Goal: Task Accomplishment & Management: Manage account settings

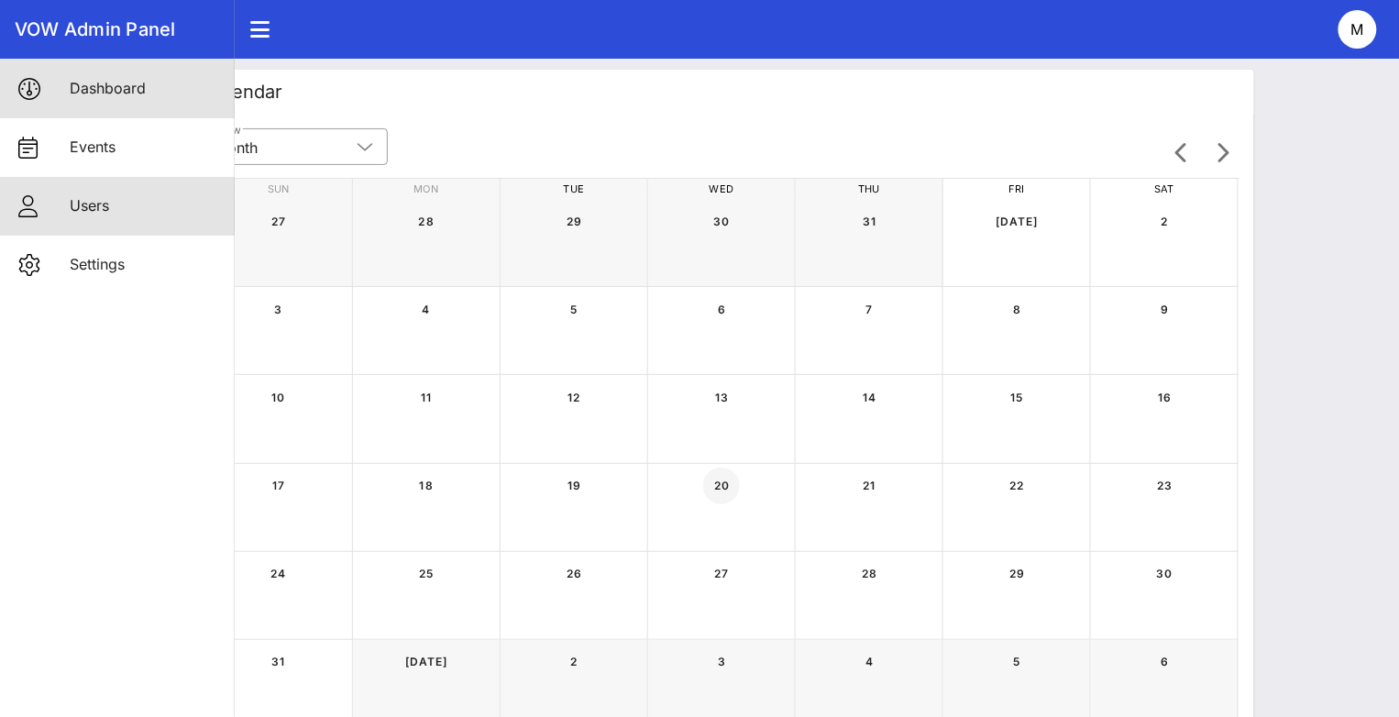
click at [145, 194] on div "Users" at bounding box center [145, 205] width 150 height 39
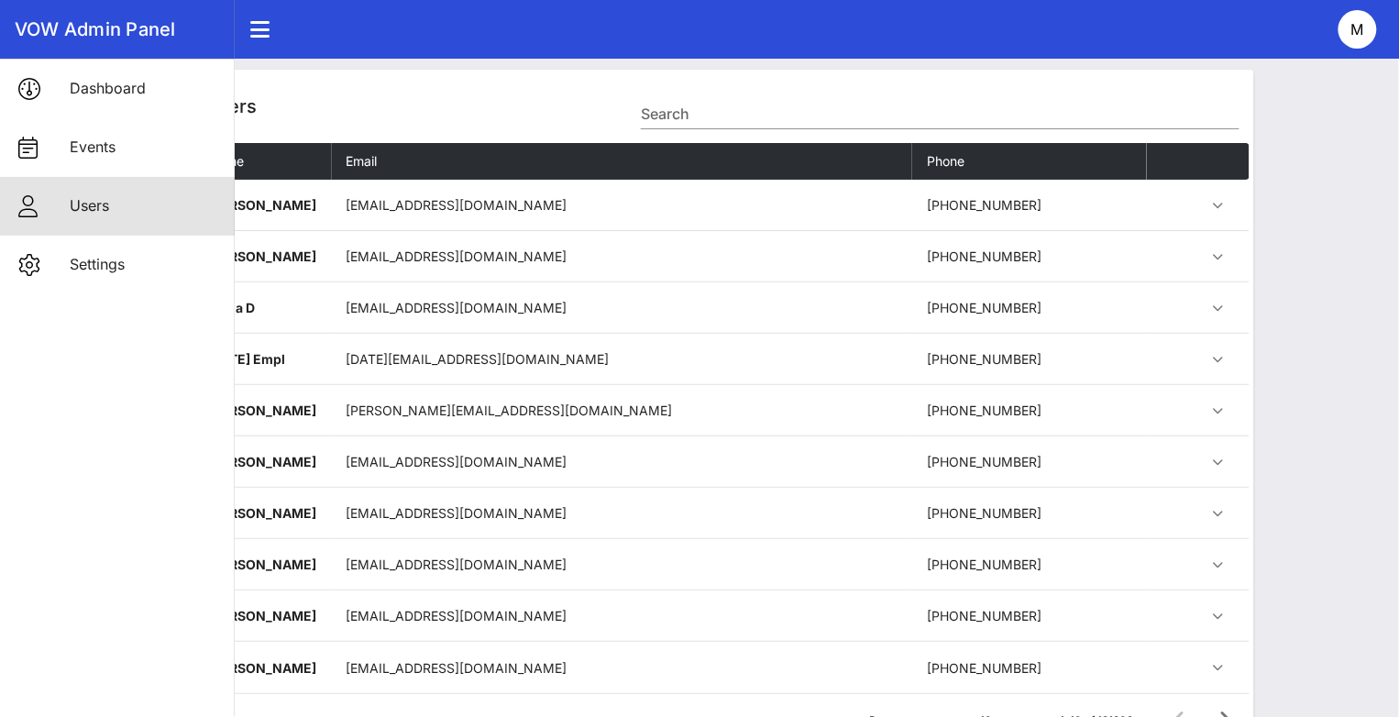
click at [390, 72] on div "Users Search" at bounding box center [722, 106] width 1064 height 73
click at [698, 100] on input "Search" at bounding box center [940, 113] width 598 height 29
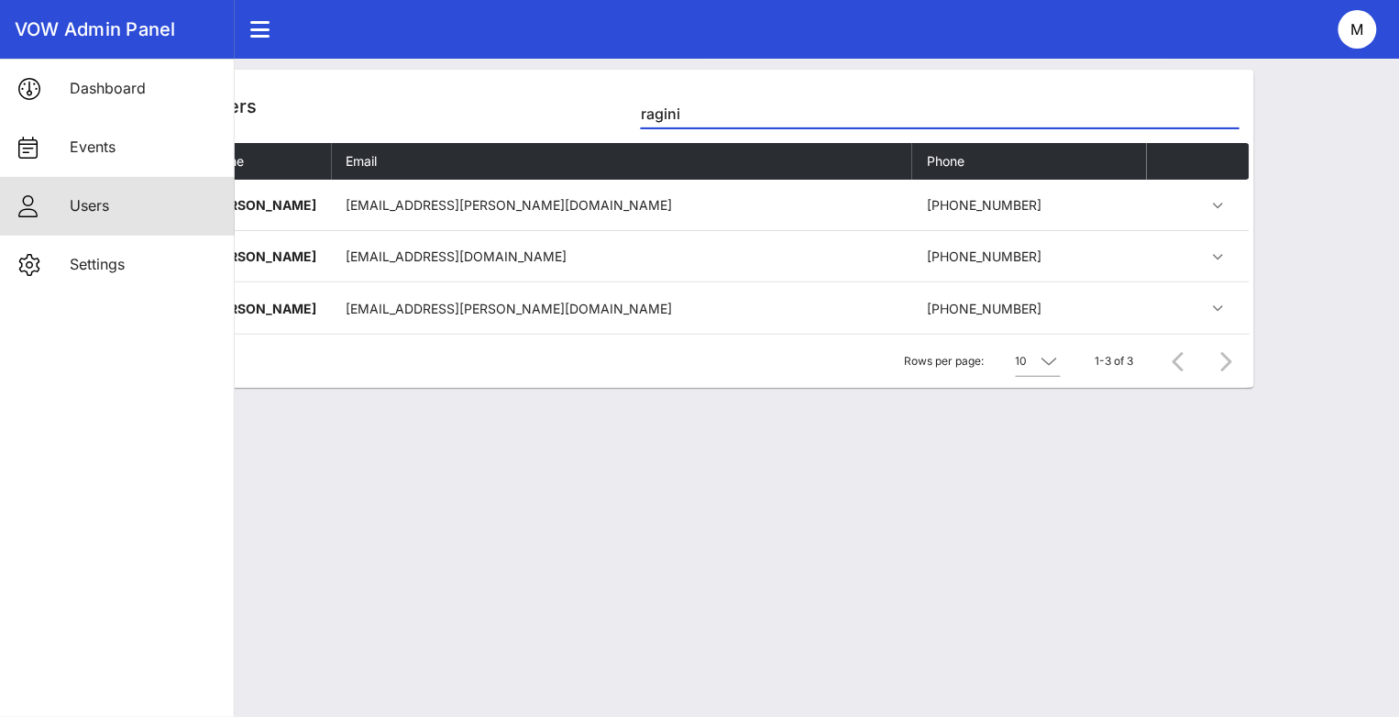
type input "ragini"
click at [534, 416] on div "Users ragini Name Email Phone Ragini Singla ragini.singla@gmail.com +1215779338…" at bounding box center [721, 388] width 1355 height 658
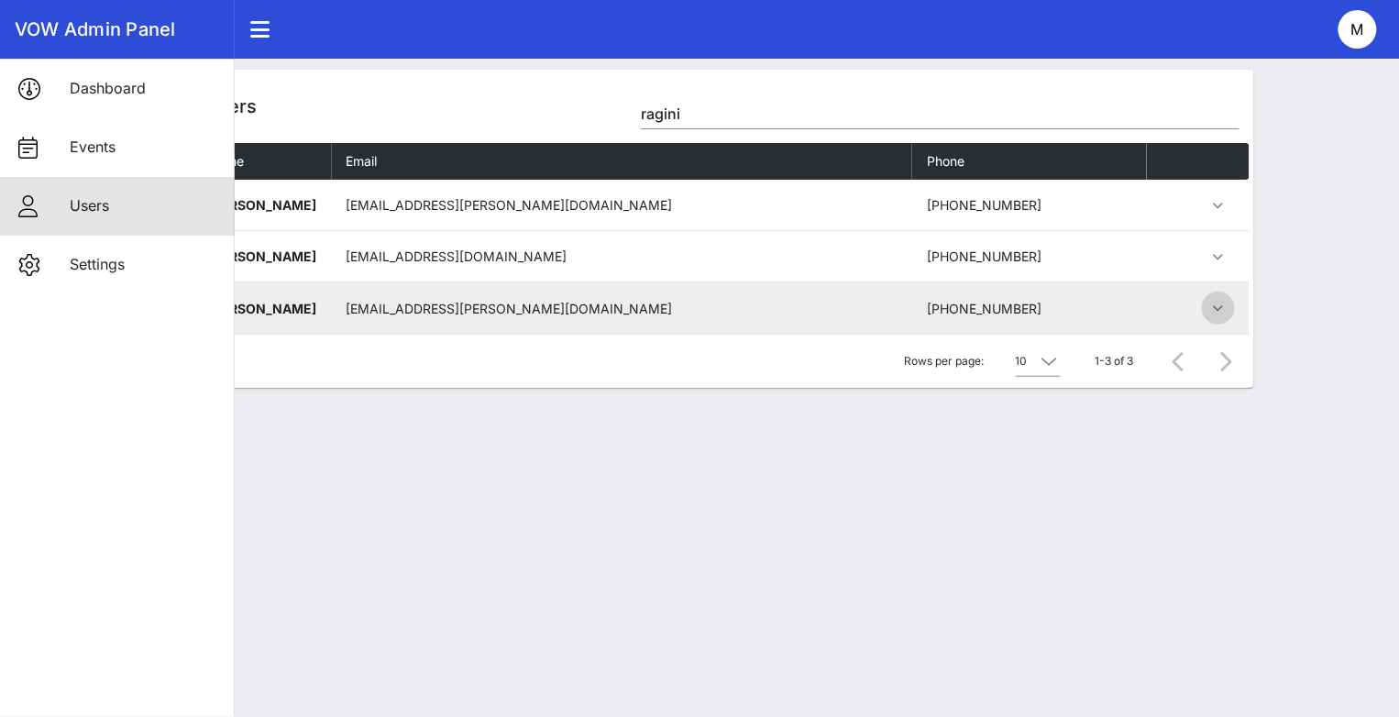
click at [1210, 313] on icon "button" at bounding box center [1218, 308] width 22 height 22
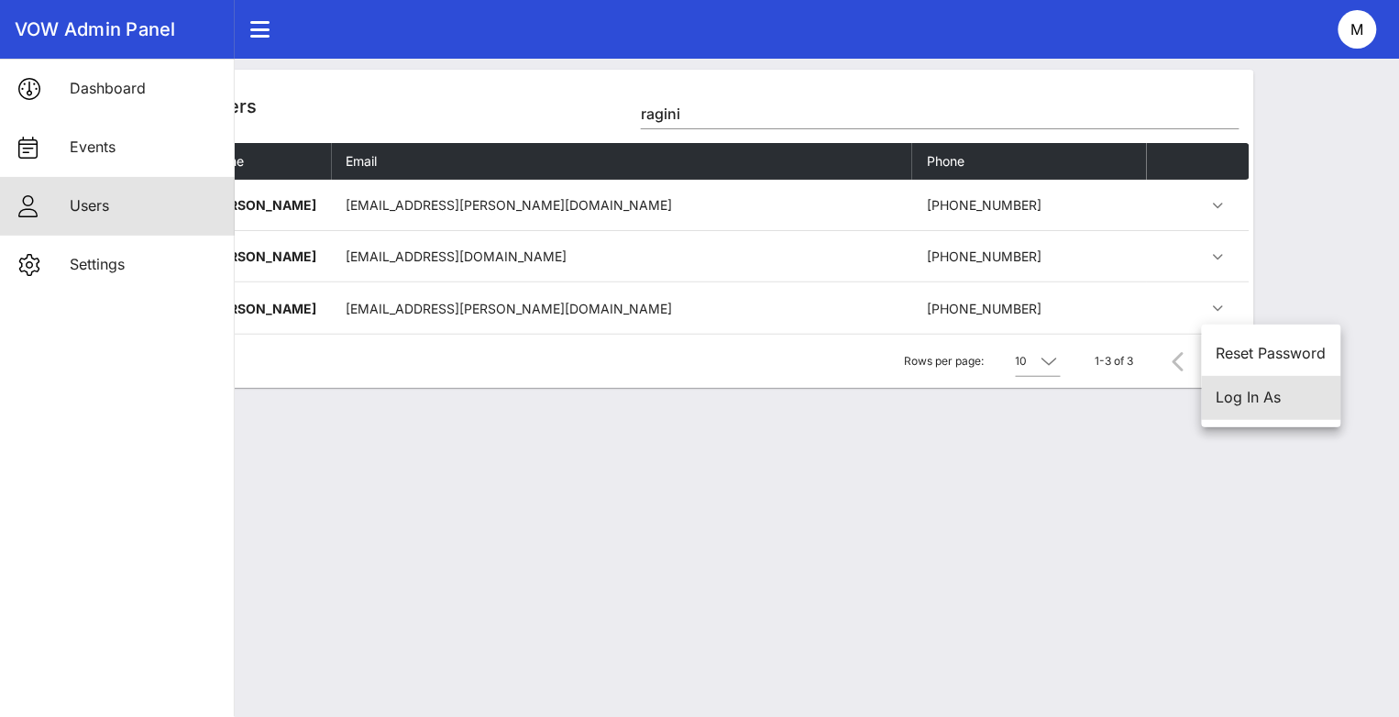
click at [1257, 400] on div "Log In As" at bounding box center [1272, 397] width 110 height 17
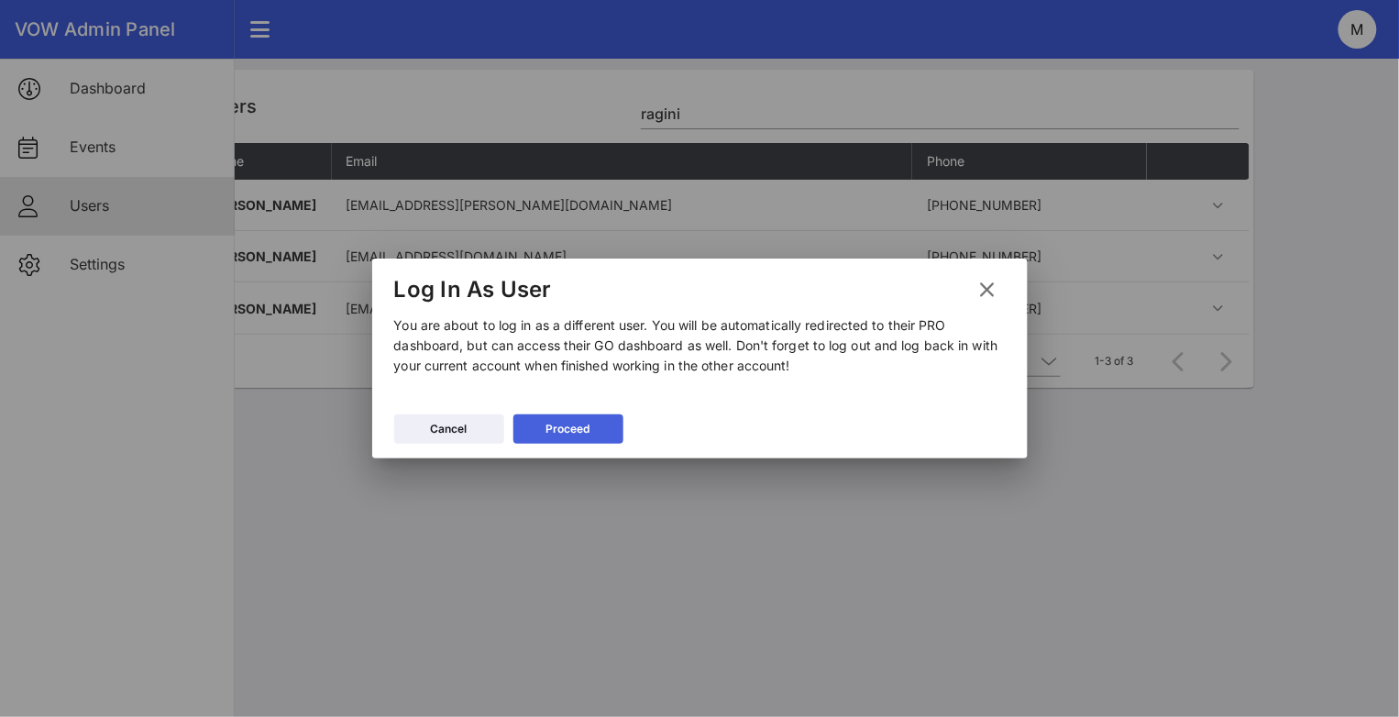
click at [602, 414] on button "Proceed" at bounding box center [568, 428] width 110 height 29
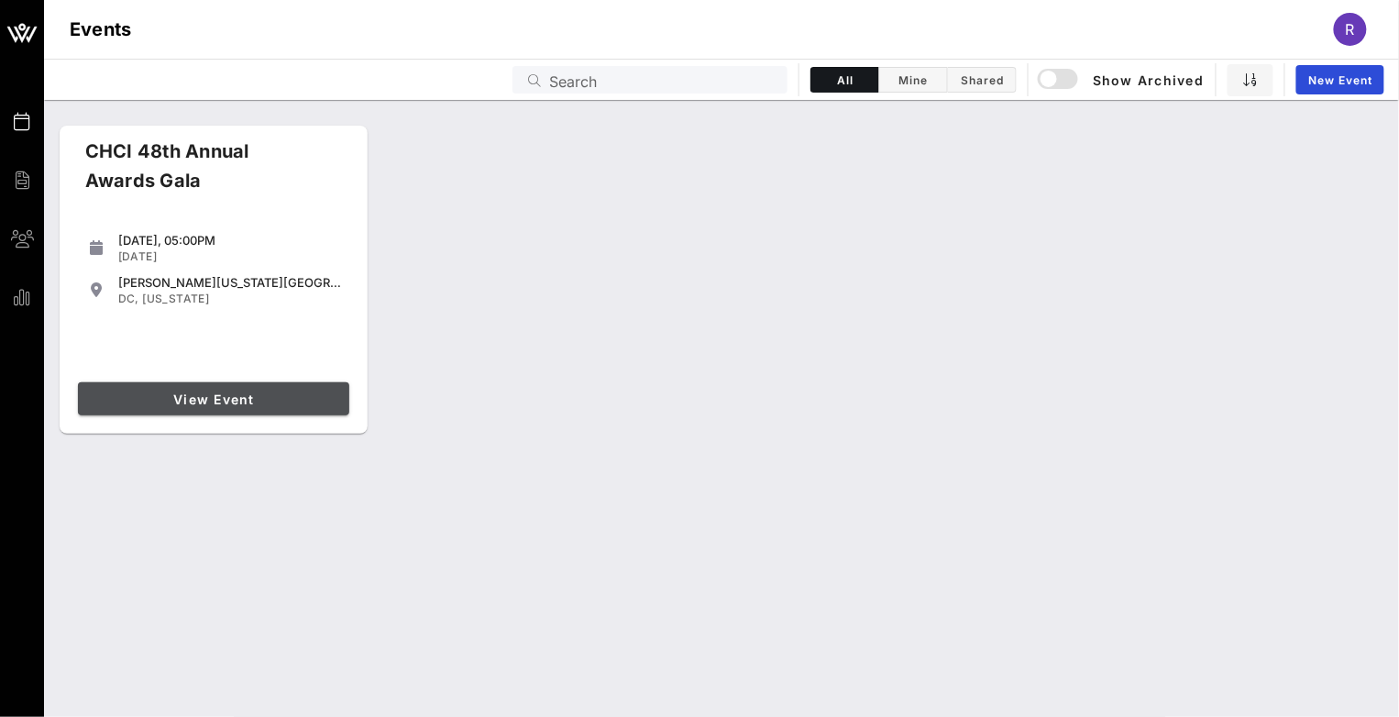
click at [259, 390] on link "View Event" at bounding box center [213, 398] width 271 height 33
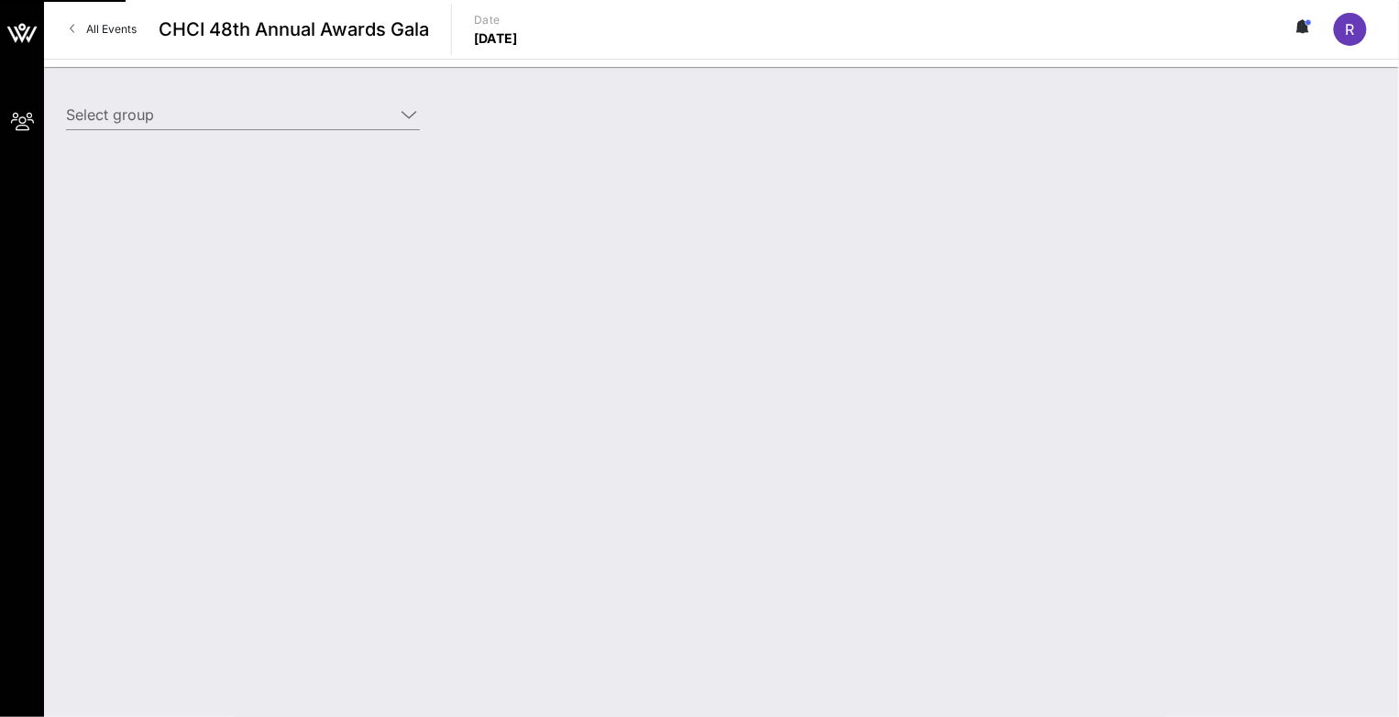
type input "SEIU (SEIU) [ragini kapadia, ragini.kapadia@seiu.org]"
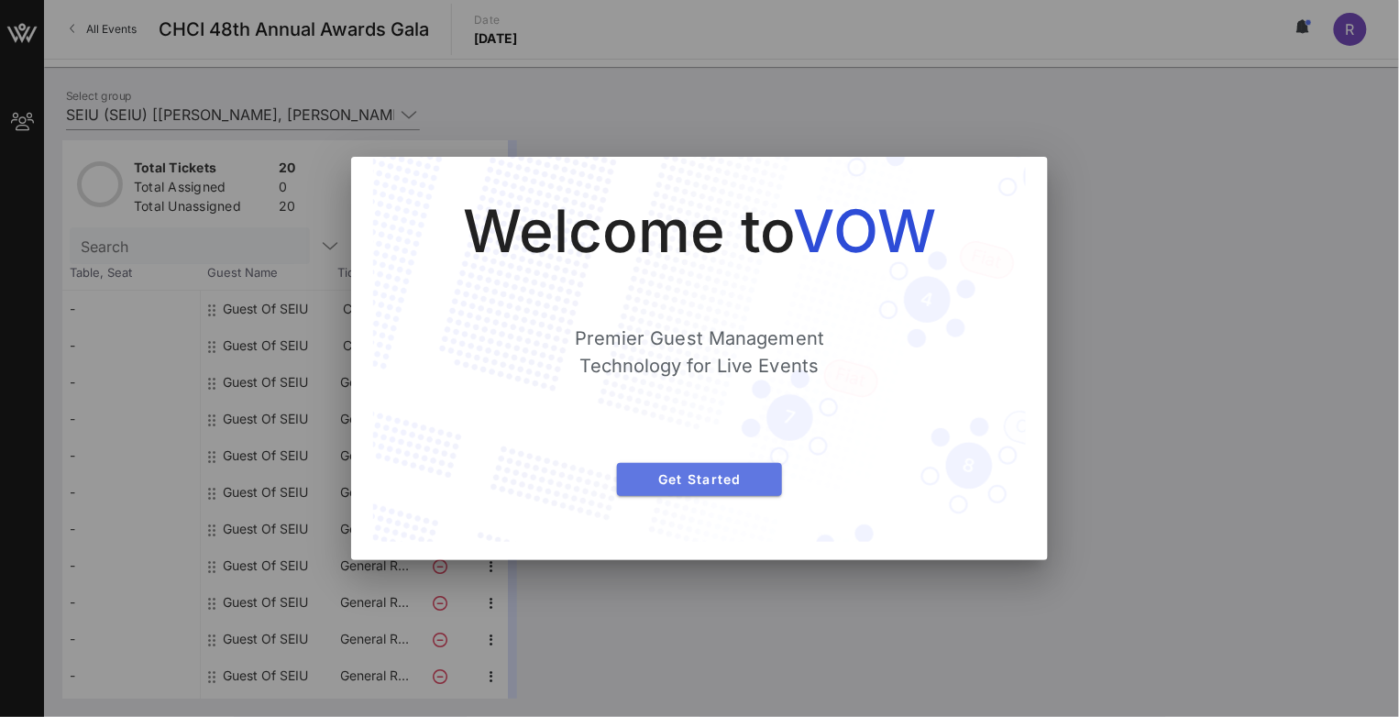
click at [671, 464] on button "Get Started" at bounding box center [699, 479] width 165 height 33
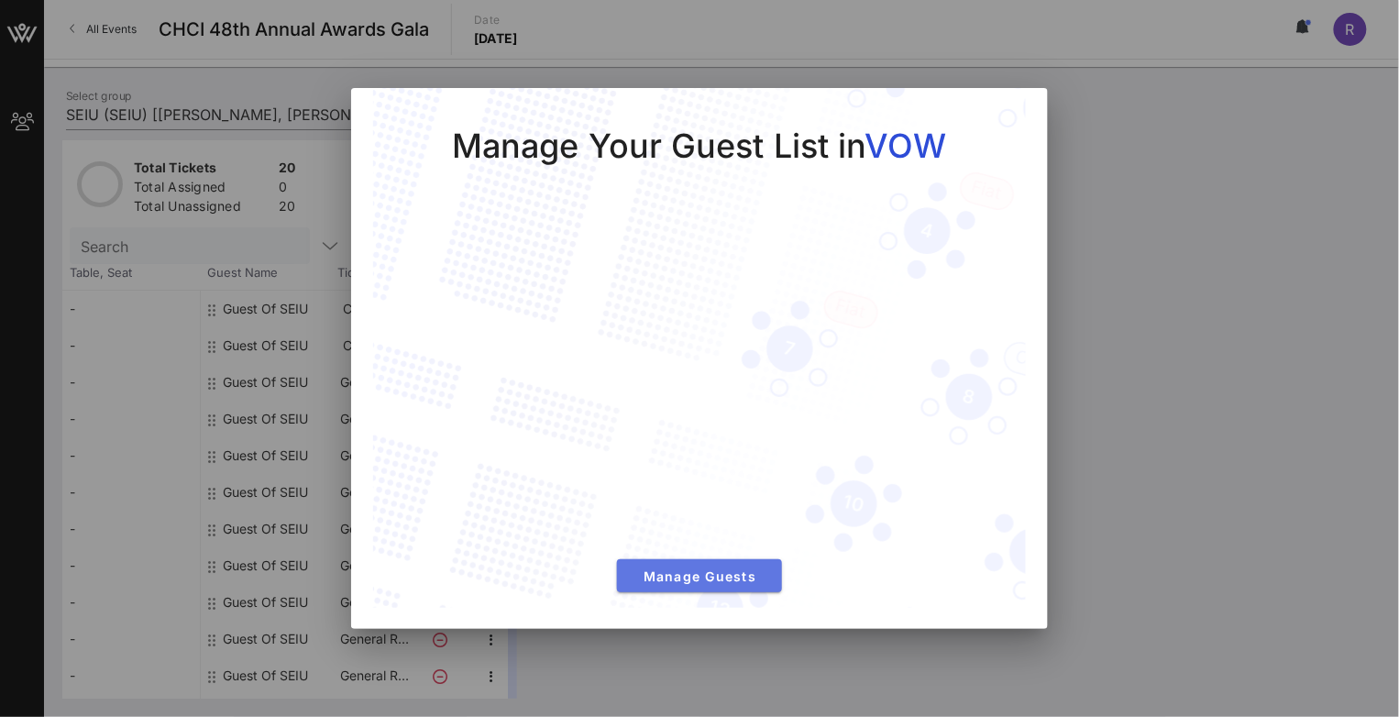
click at [727, 573] on span "Manage Guests" at bounding box center [700, 576] width 136 height 16
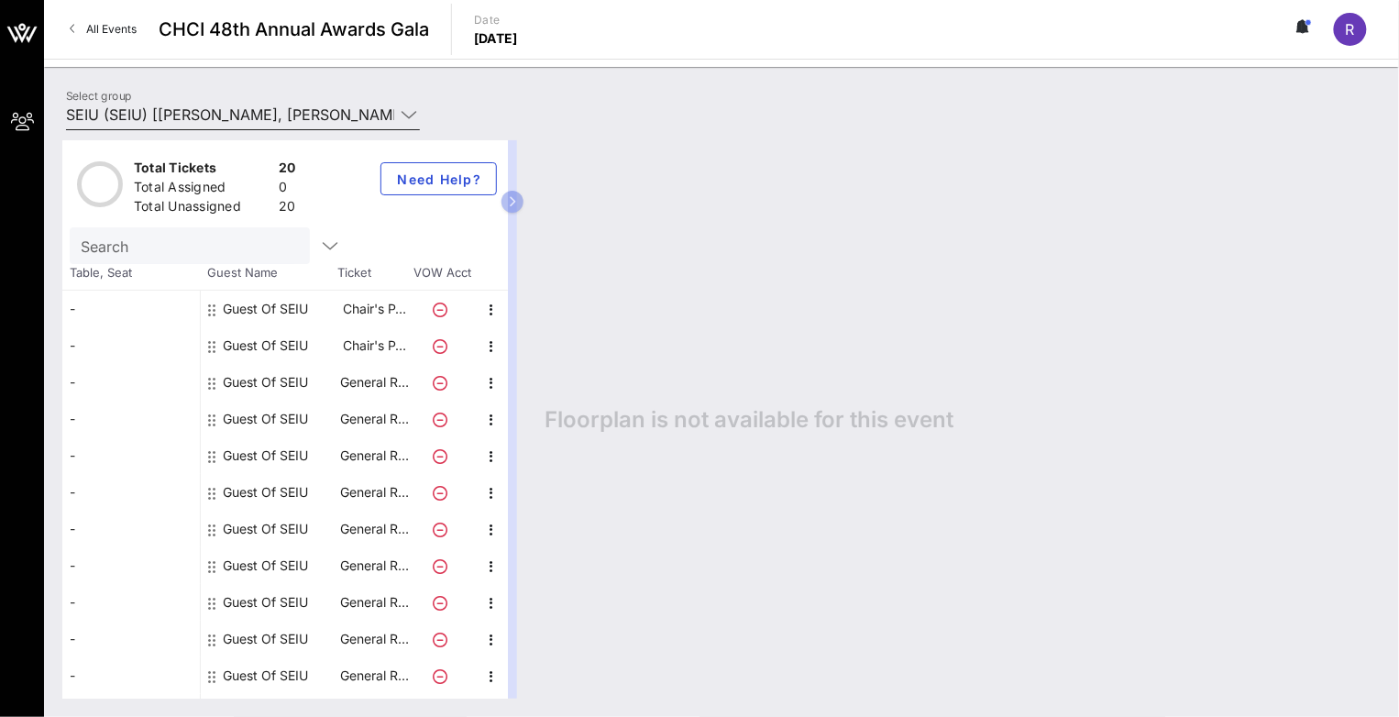
click at [357, 116] on input "SEIU (SEIU) [ragini kapadia, ragini.kapadia@seiu.org]" at bounding box center [230, 114] width 328 height 29
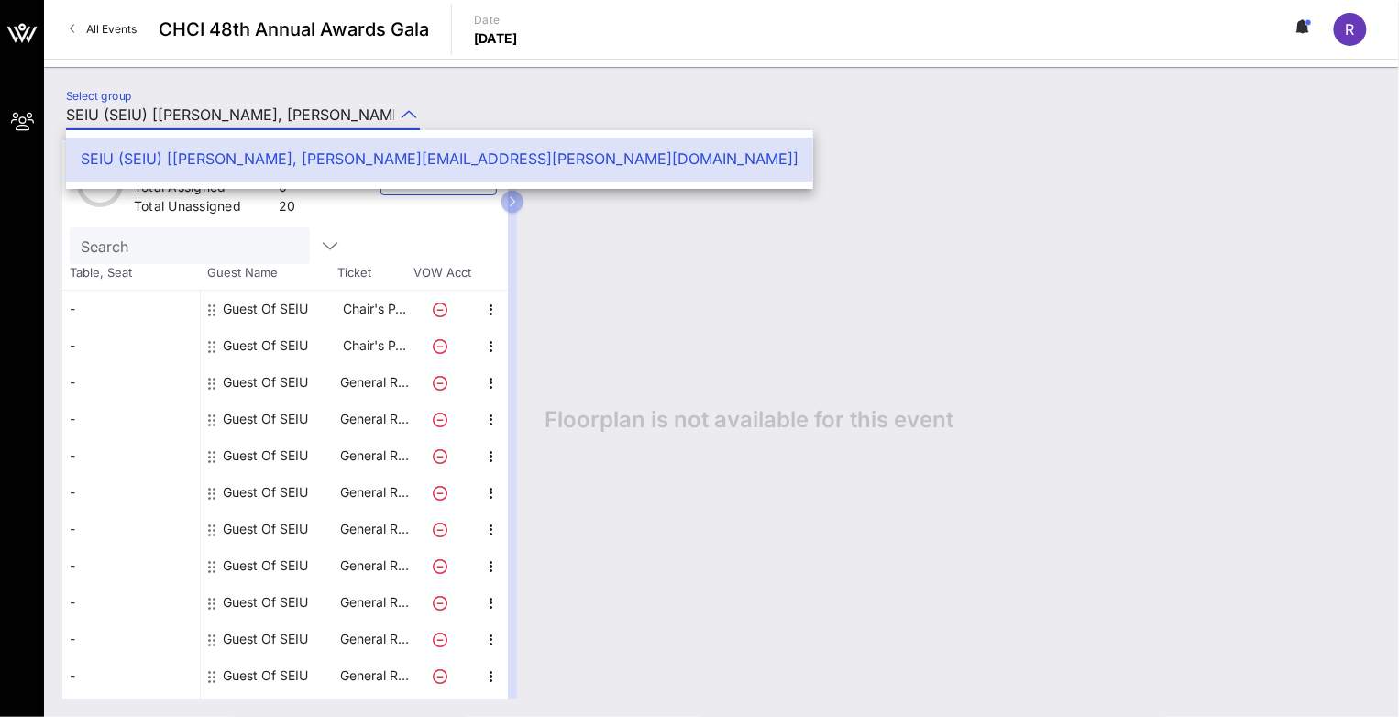
click at [487, 102] on div "Select group SEIU (SEIU) [ragini kapadia, ragini.kapadia@seiu.org]" at bounding box center [721, 117] width 1333 height 64
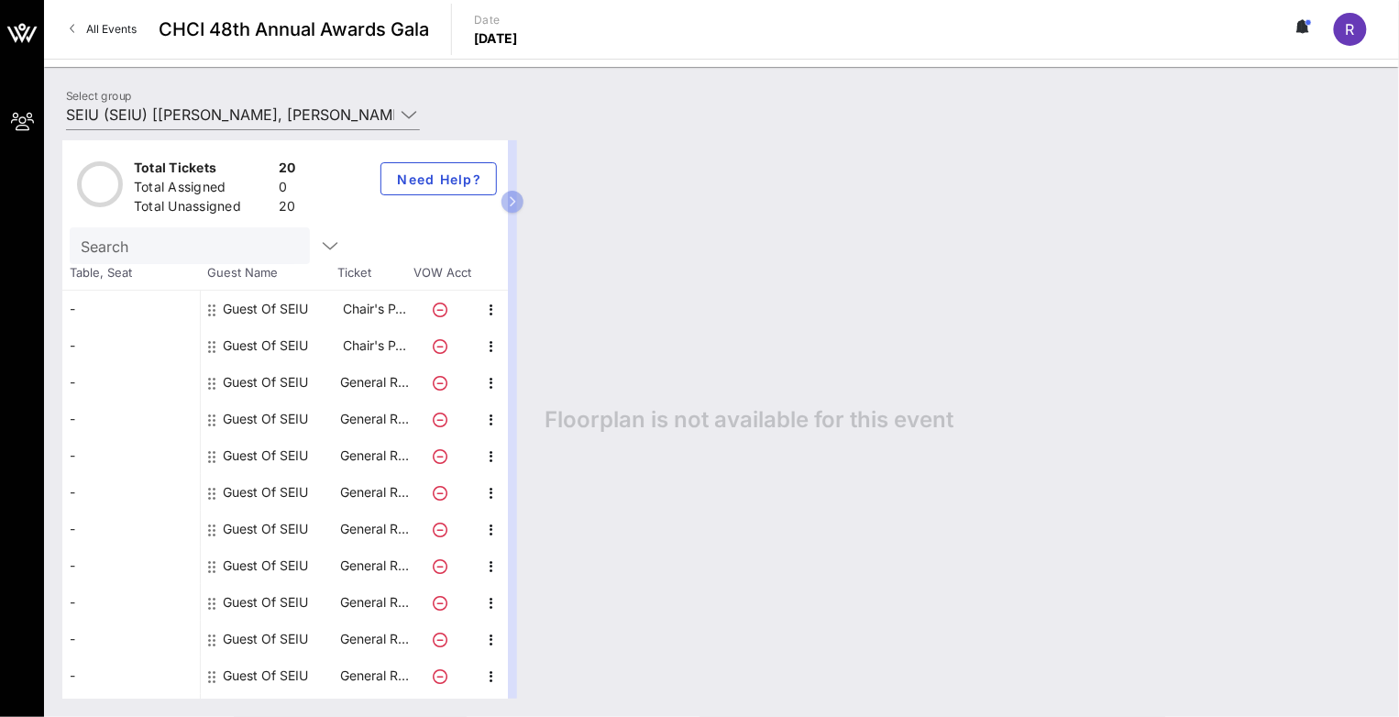
click at [1359, 26] on div "r" at bounding box center [1350, 29] width 33 height 33
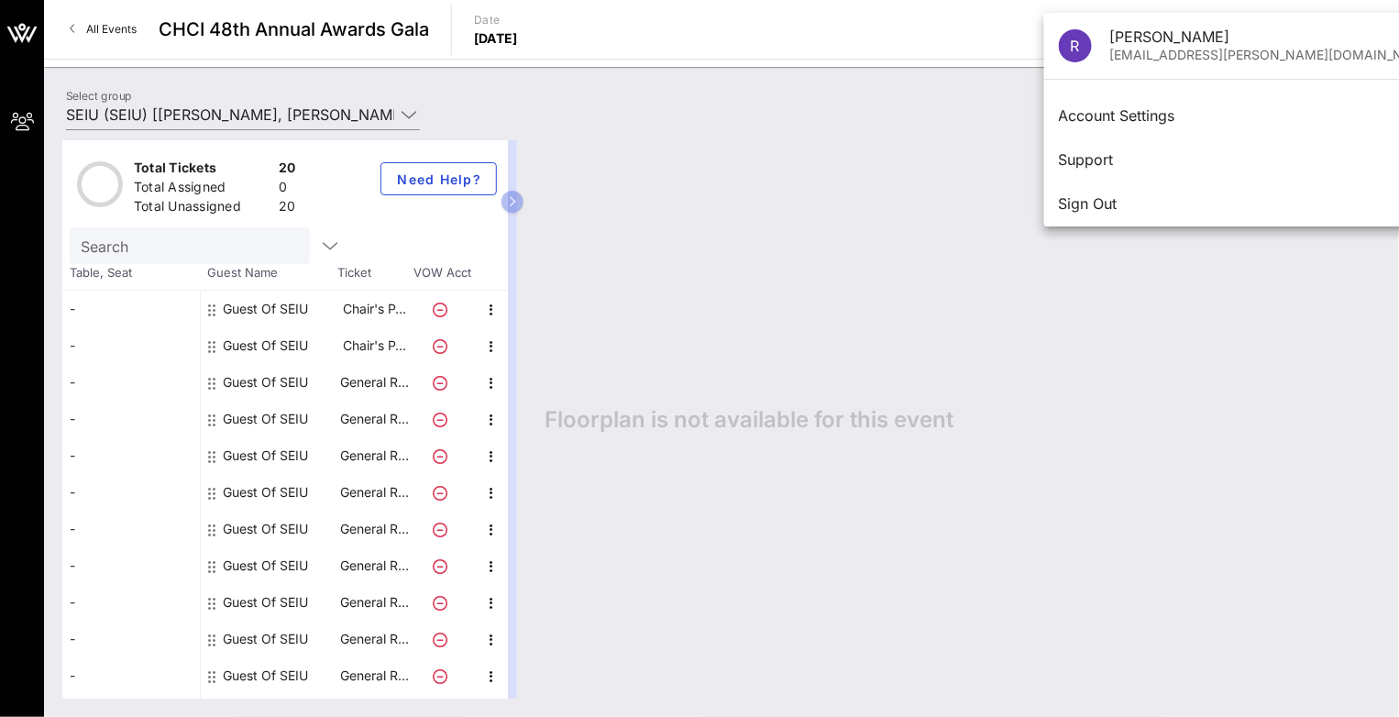
click at [83, 35] on link "All Events" at bounding box center [103, 29] width 89 height 29
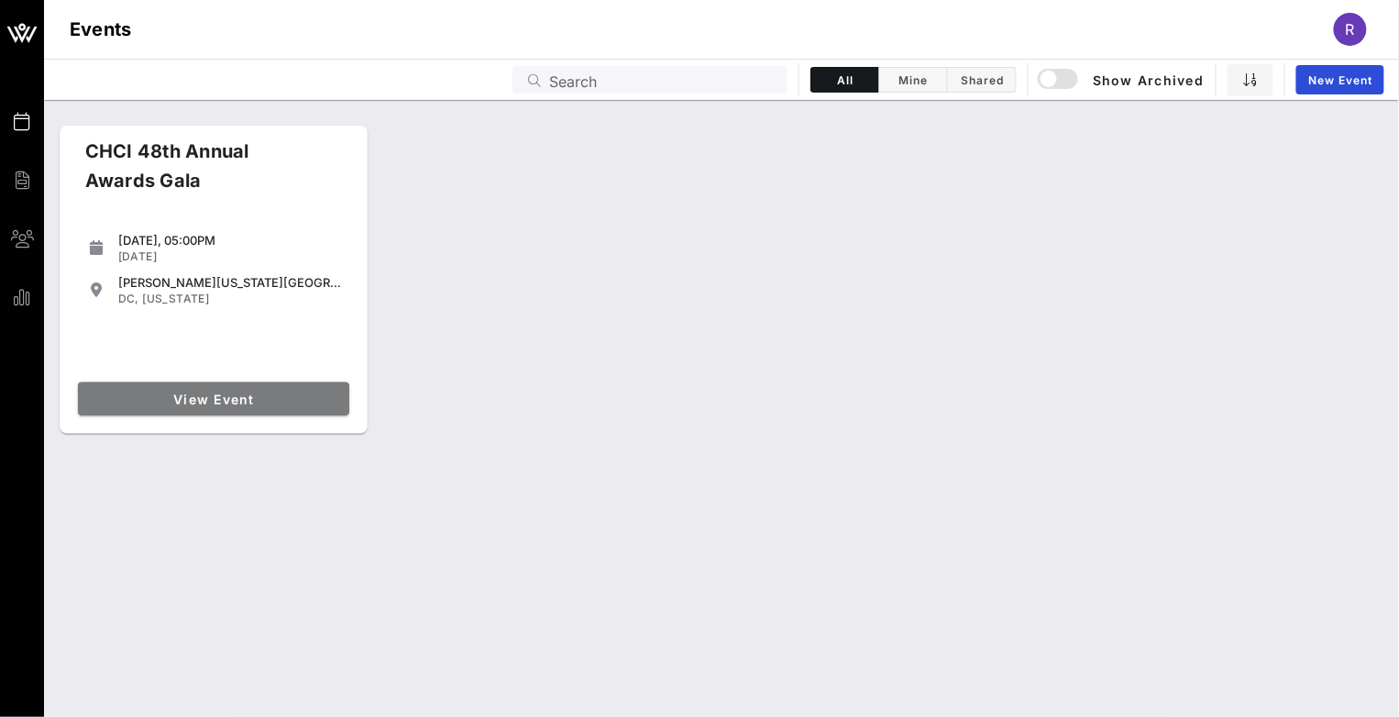
click at [281, 402] on span "View Event" at bounding box center [213, 399] width 257 height 16
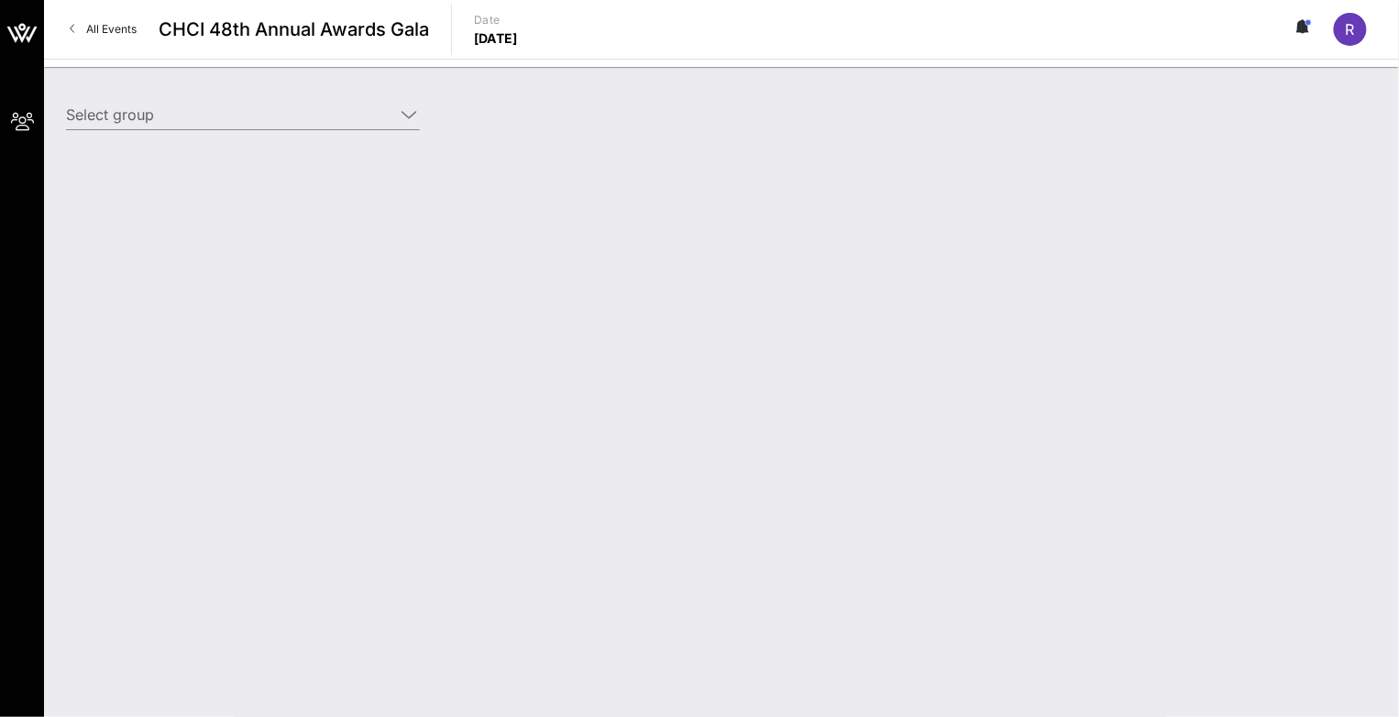
type input "SEIU (SEIU) [ragini kapadia, ragini.kapadia@seiu.org]"
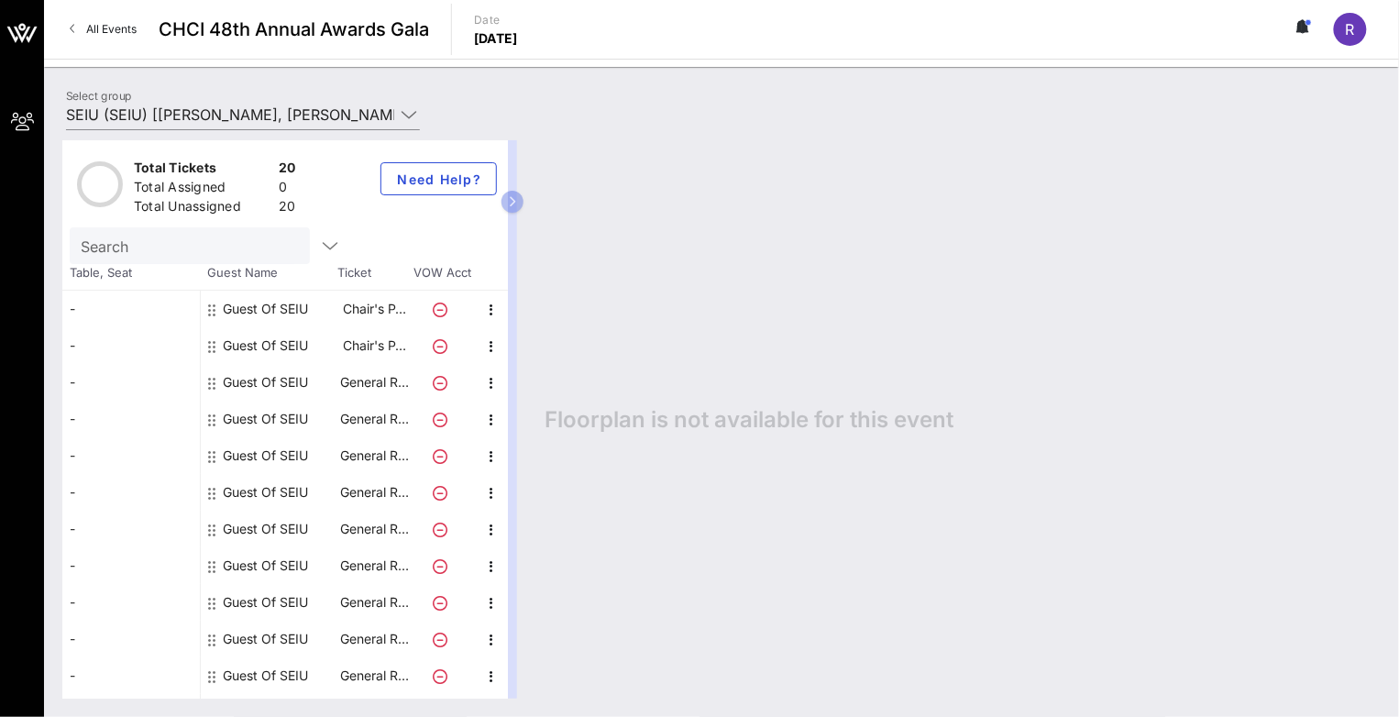
click at [1353, 40] on div "r" at bounding box center [1350, 29] width 33 height 33
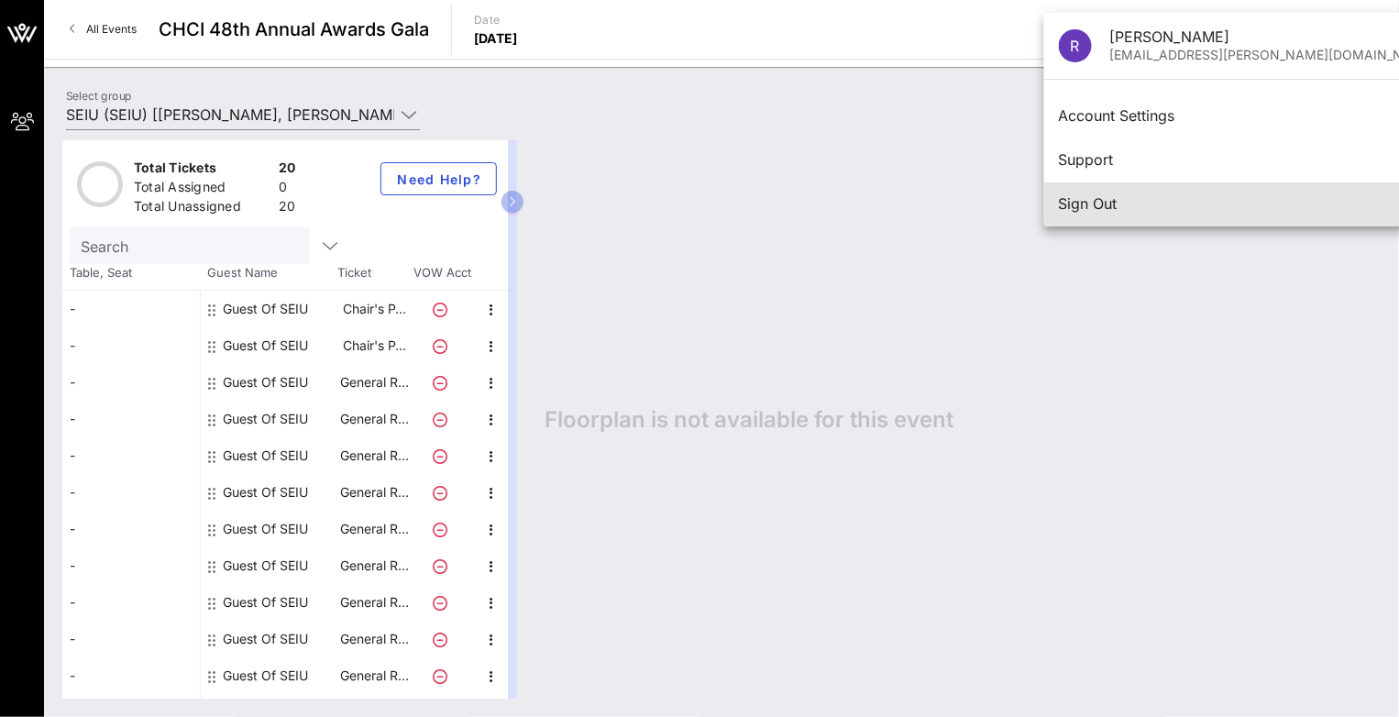
click at [1135, 196] on div "Sign Out" at bounding box center [1248, 203] width 378 height 17
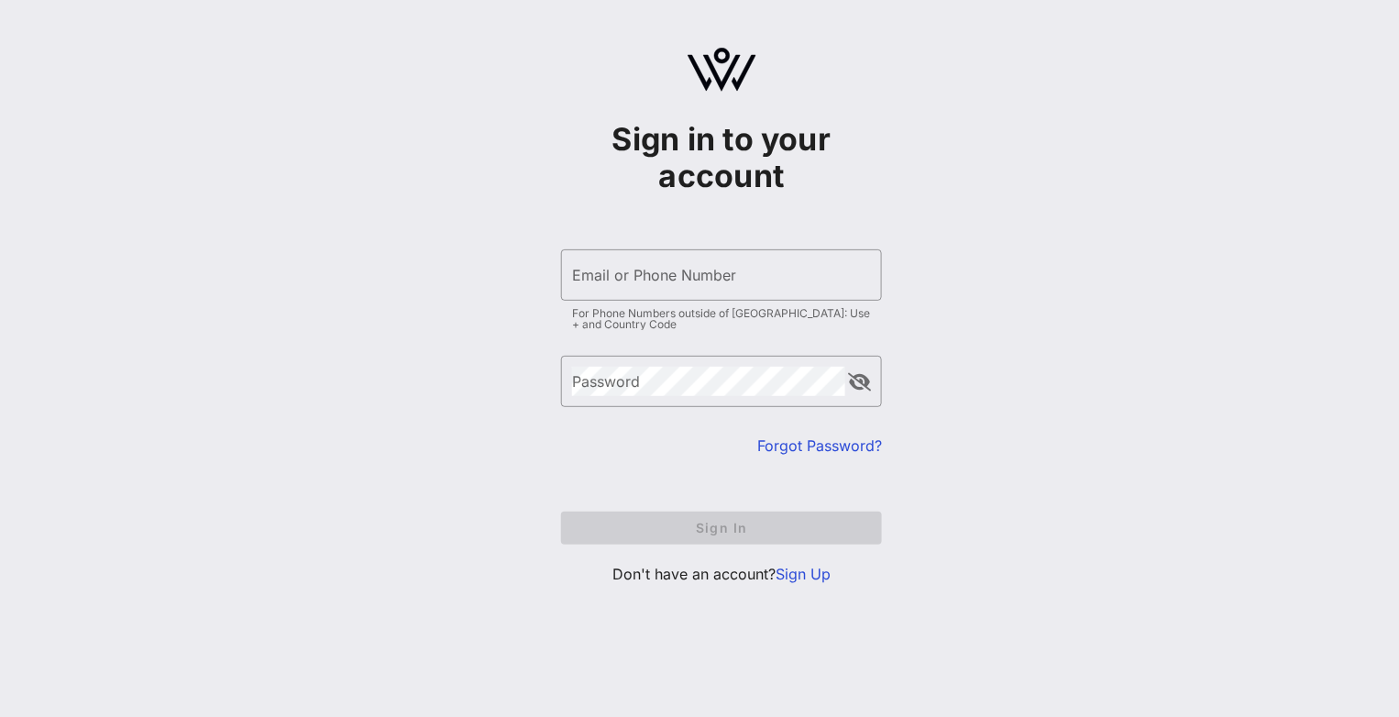
type input "szabomikierno@gmail.com"
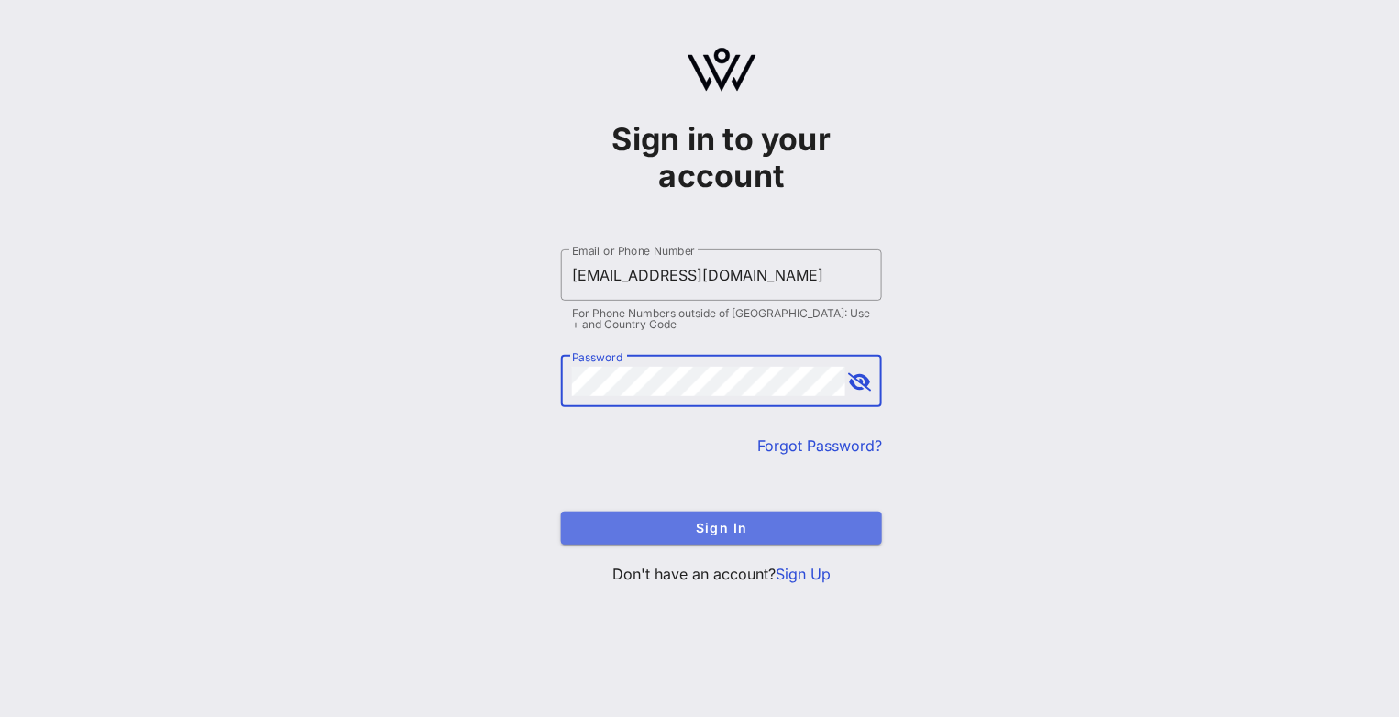
click at [761, 523] on span "Sign In" at bounding box center [722, 528] width 292 height 16
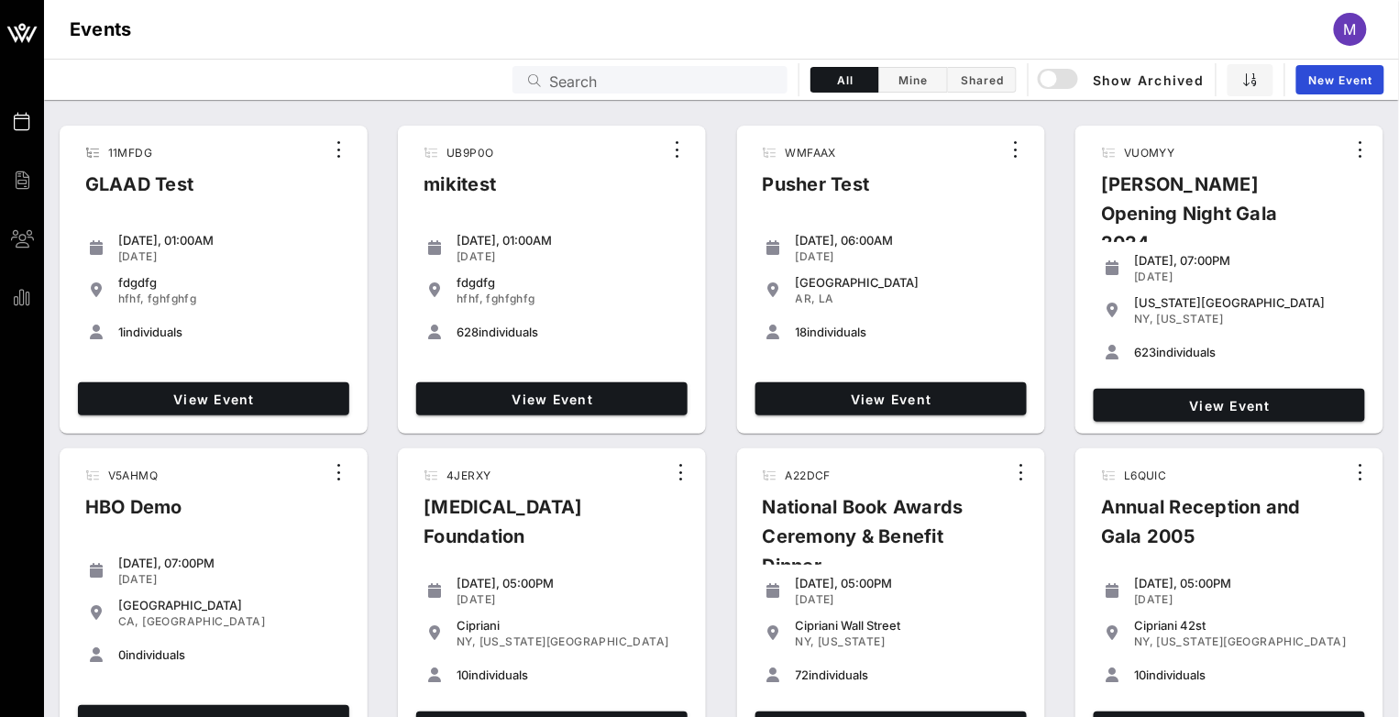
click at [608, 86] on input "Search" at bounding box center [662, 80] width 227 height 24
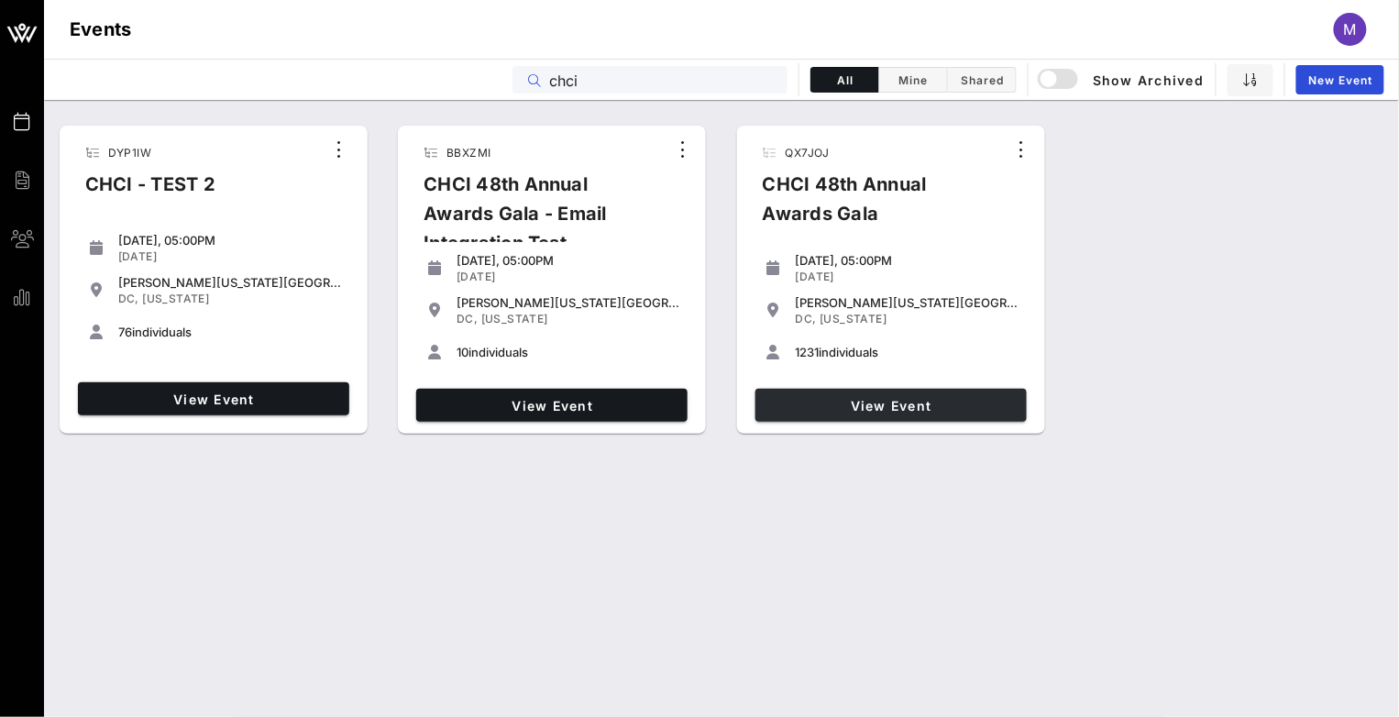
type input "chci"
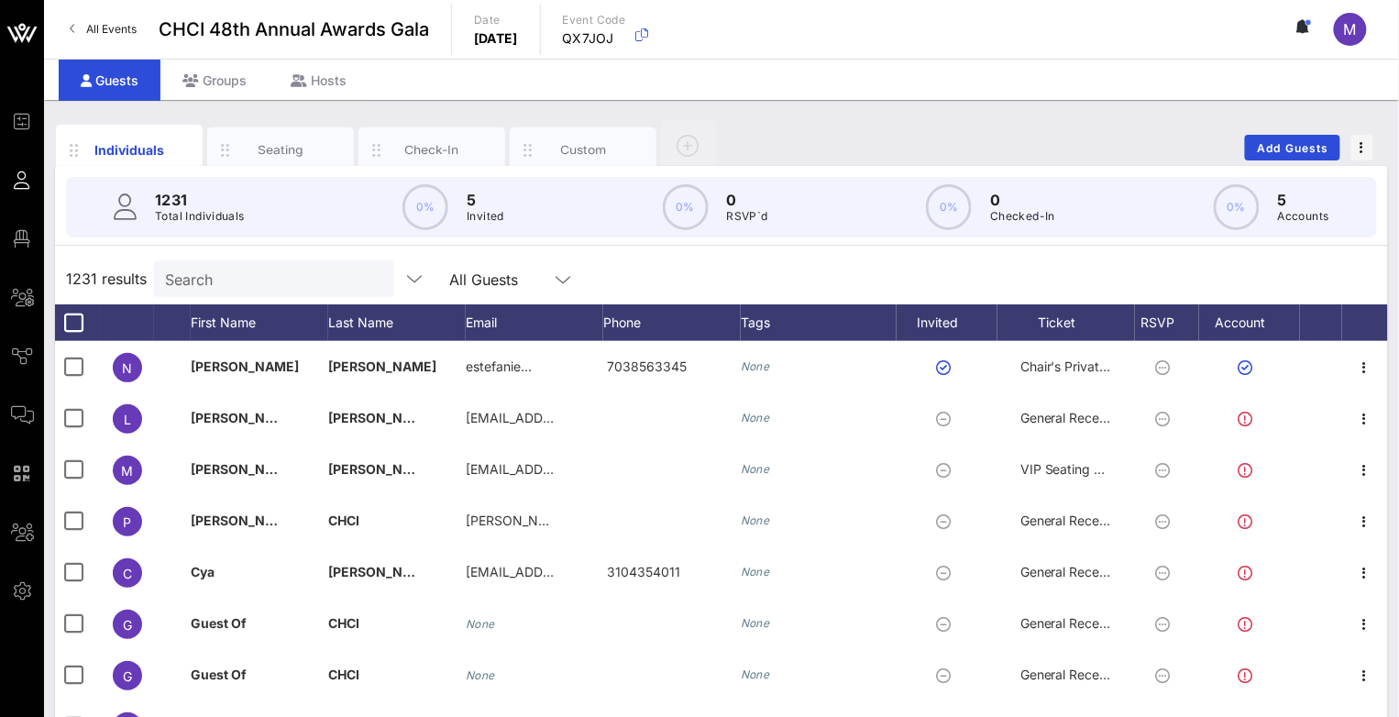
click at [246, 261] on div "Search" at bounding box center [272, 278] width 215 height 37
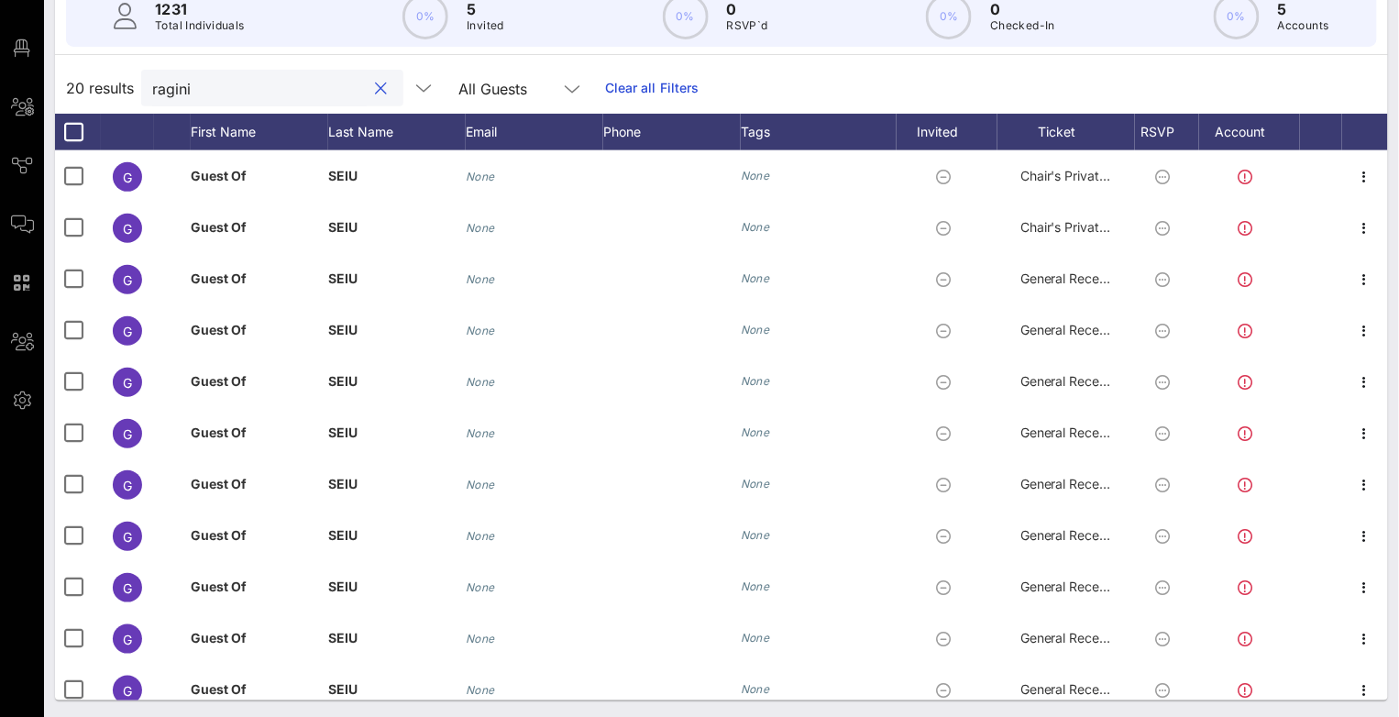
type input "ragini"
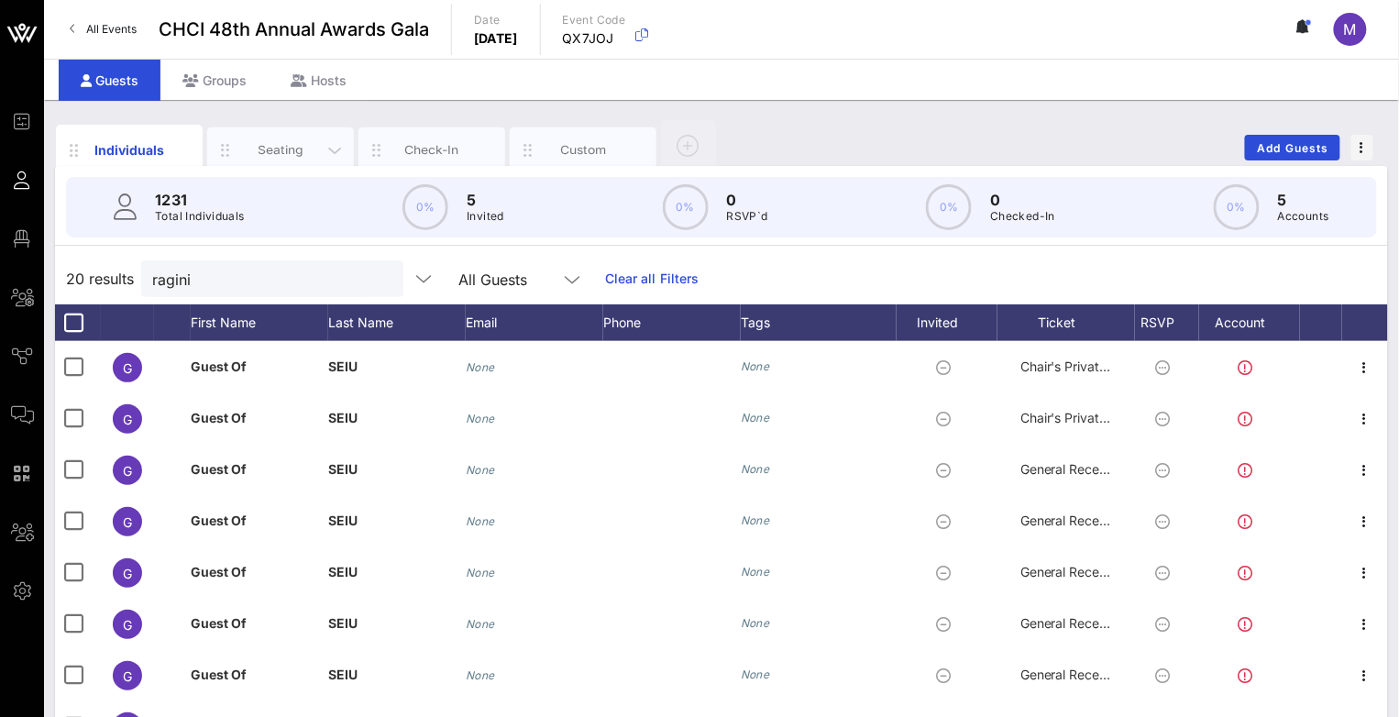
click at [249, 131] on div "Seating" at bounding box center [280, 150] width 147 height 46
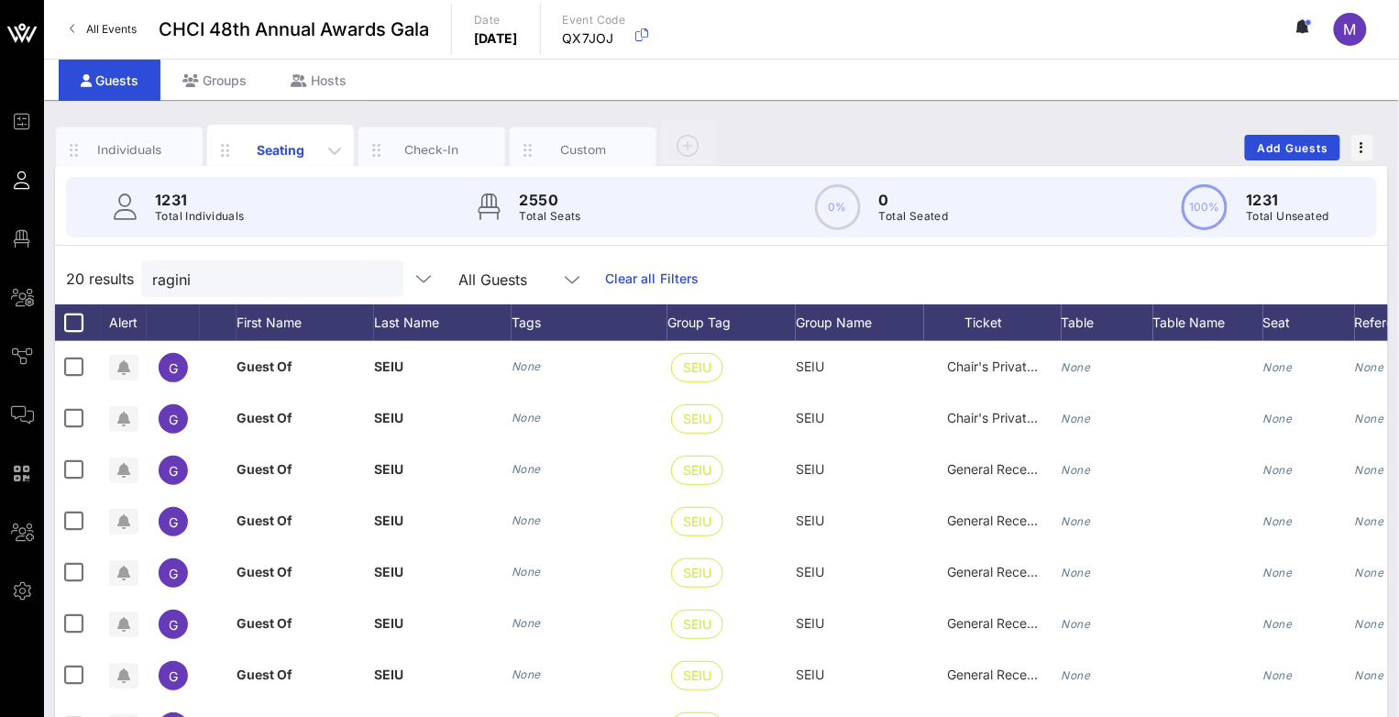
click at [249, 131] on div "Seating" at bounding box center [280, 150] width 147 height 50
click at [415, 151] on div "Check-In" at bounding box center [432, 149] width 82 height 17
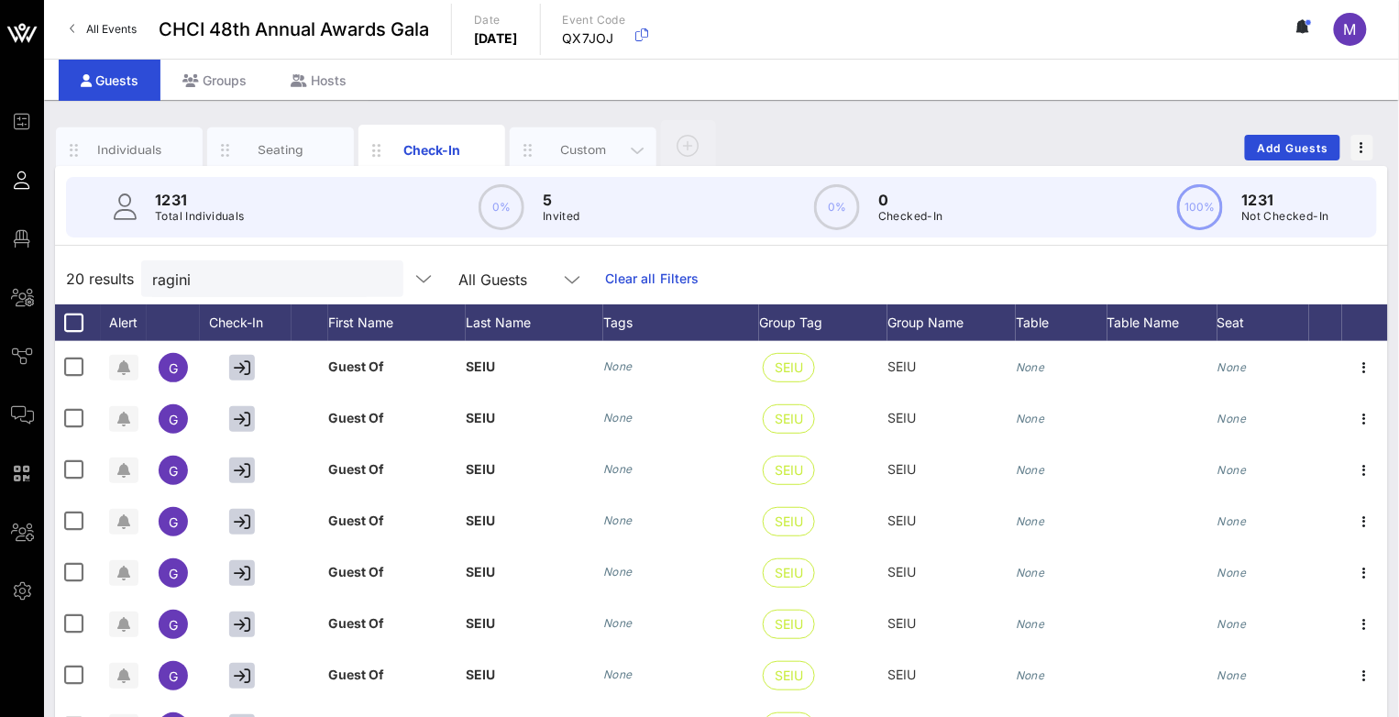
click at [567, 154] on div "Custom" at bounding box center [584, 149] width 82 height 17
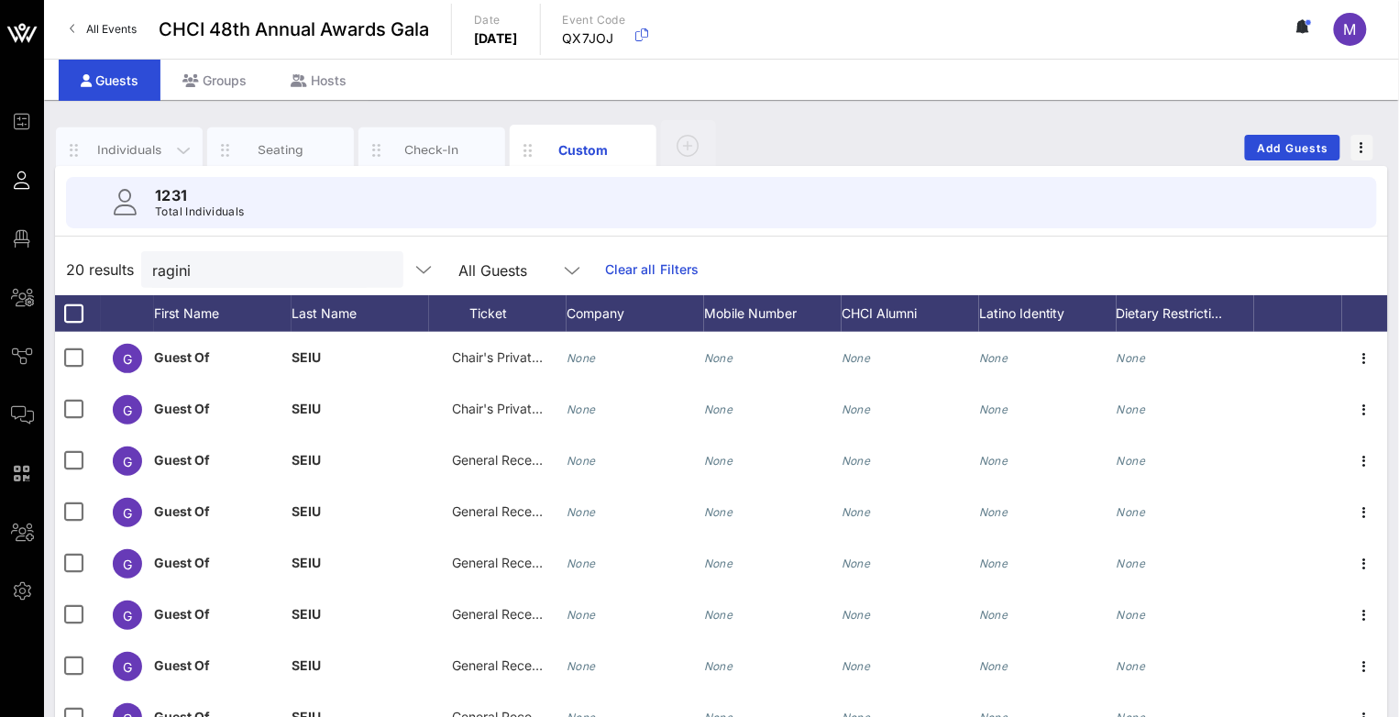
click at [123, 147] on div "Individuals" at bounding box center [130, 149] width 82 height 17
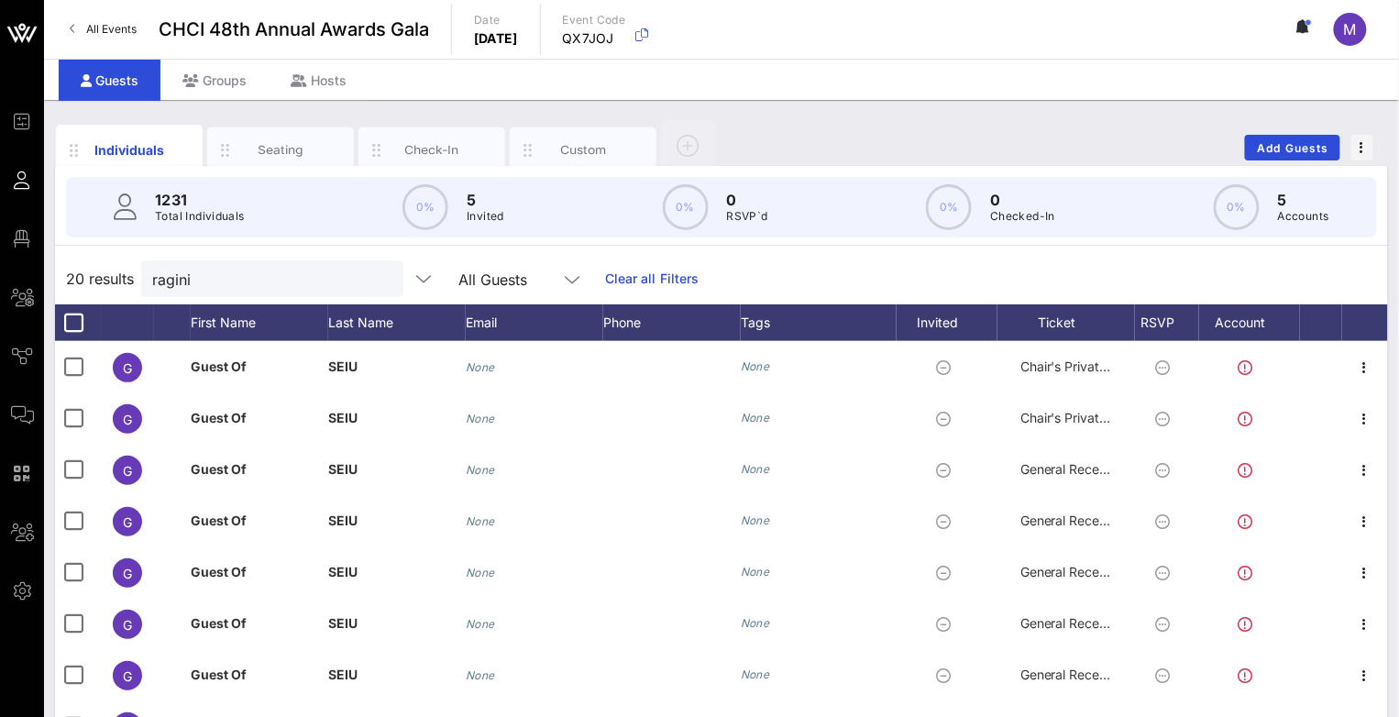
click at [281, 244] on div "1231 Total Individuals 0% 5 Invited 0% 0 RSVP`d 0% 0 Checked-In 0% 5 Accounts" at bounding box center [721, 207] width 1355 height 83
click at [254, 78] on div "Groups" at bounding box center [214, 80] width 108 height 41
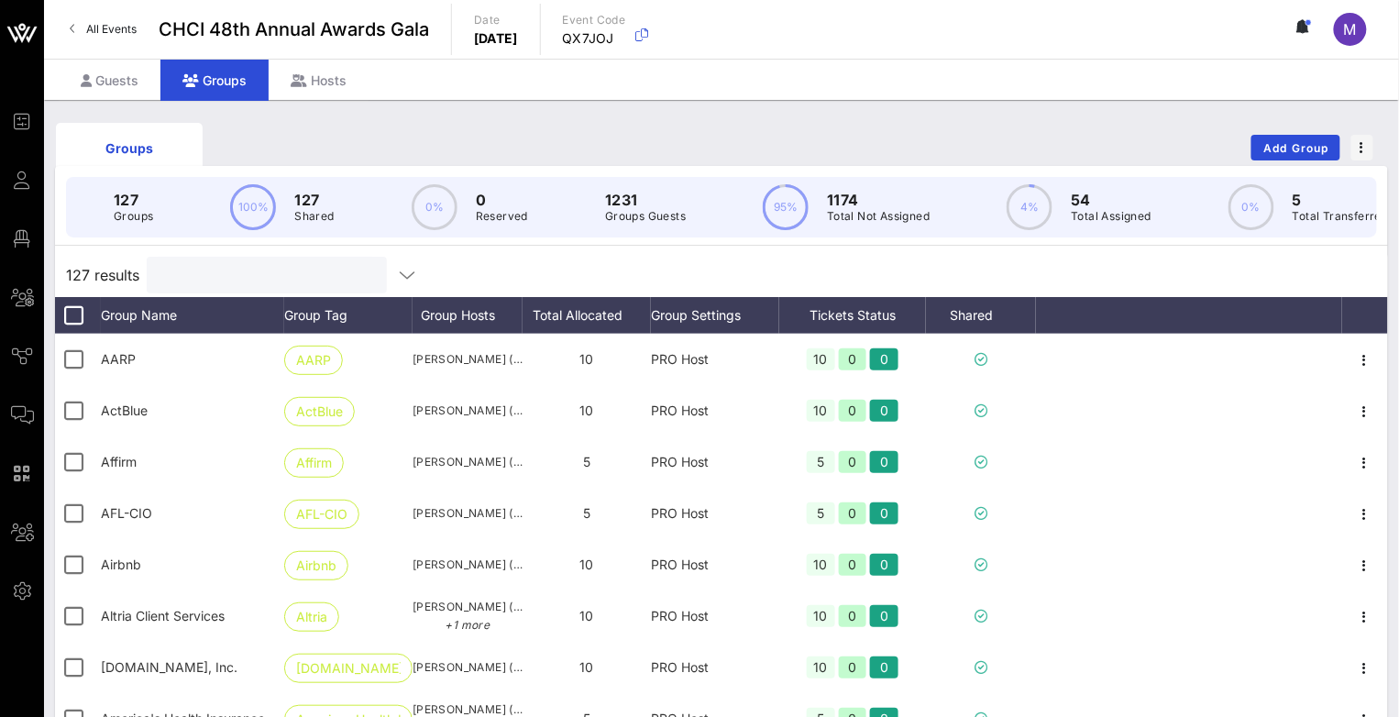
click at [280, 285] on input "text" at bounding box center [265, 275] width 215 height 24
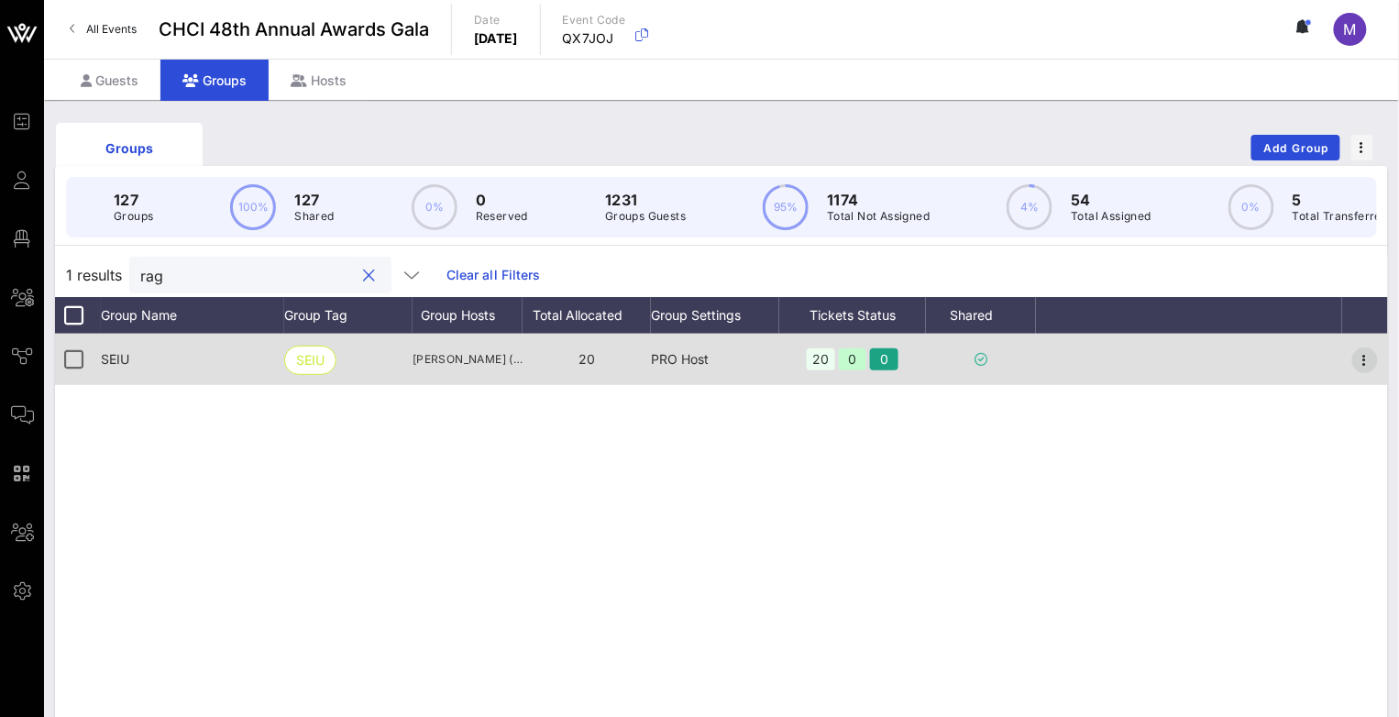
type input "rag"
click at [1371, 371] on icon "button" at bounding box center [1365, 360] width 22 height 22
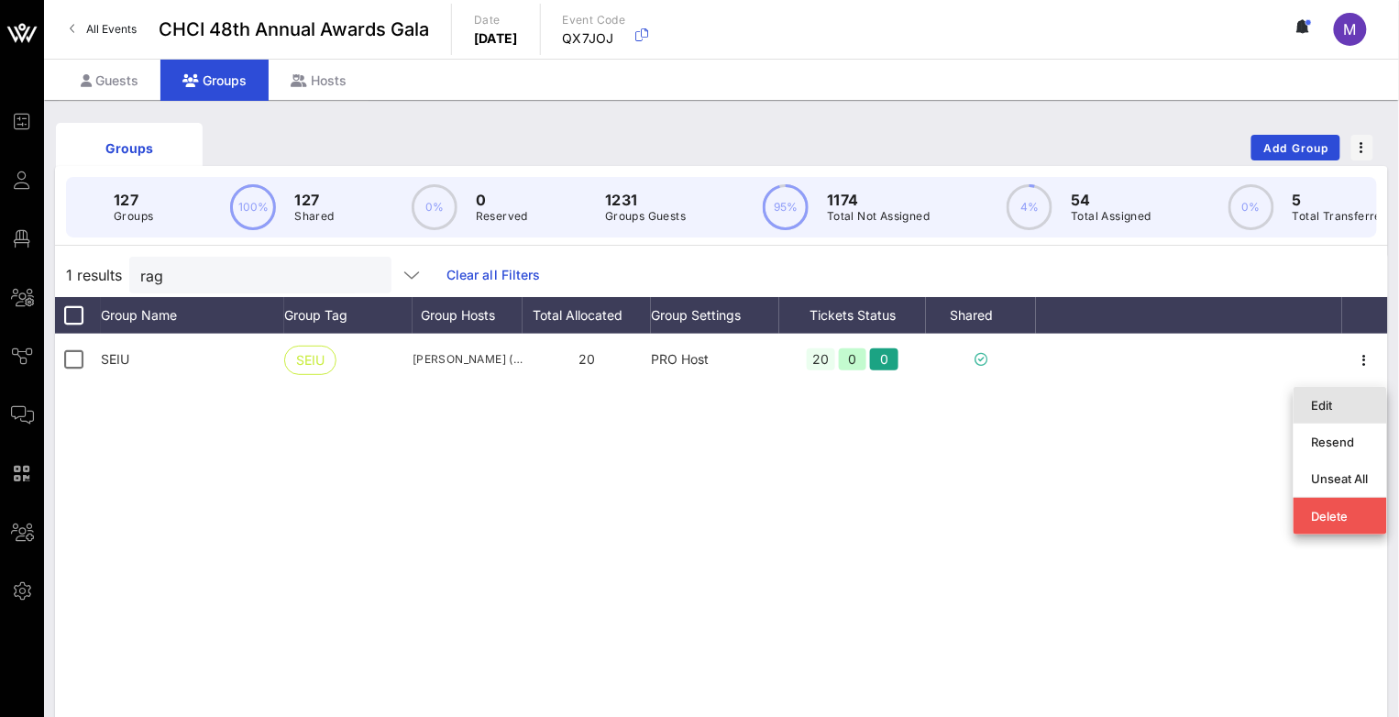
click at [1336, 411] on div "Edit" at bounding box center [1340, 405] width 57 height 15
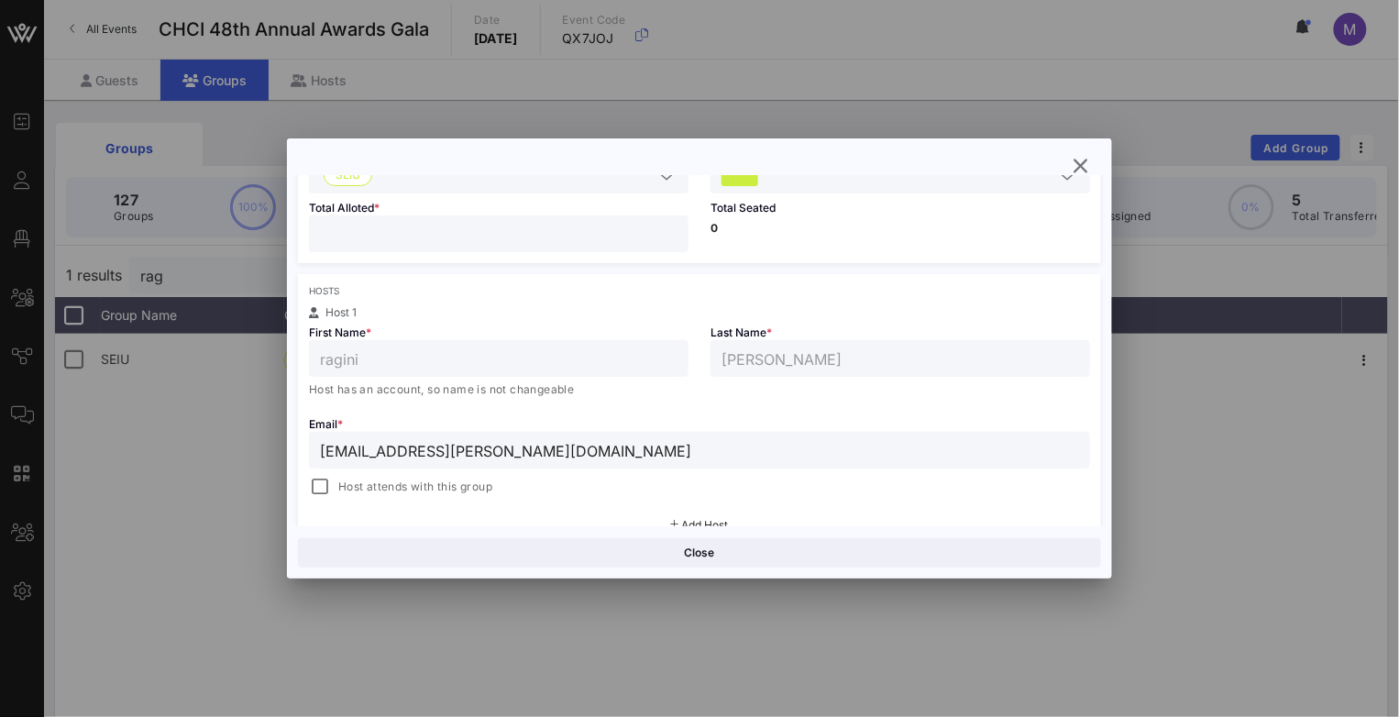
scroll to position [305, 0]
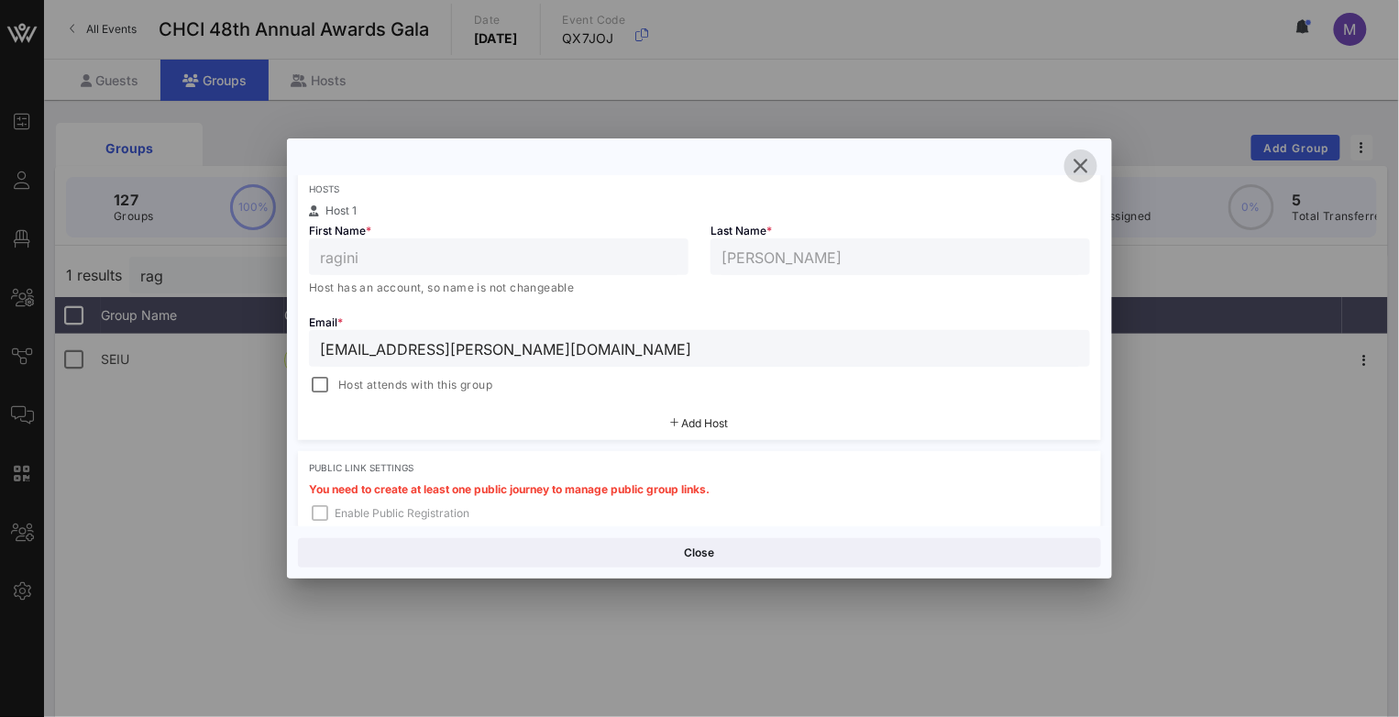
click at [1073, 154] on button "button" at bounding box center [1080, 165] width 33 height 33
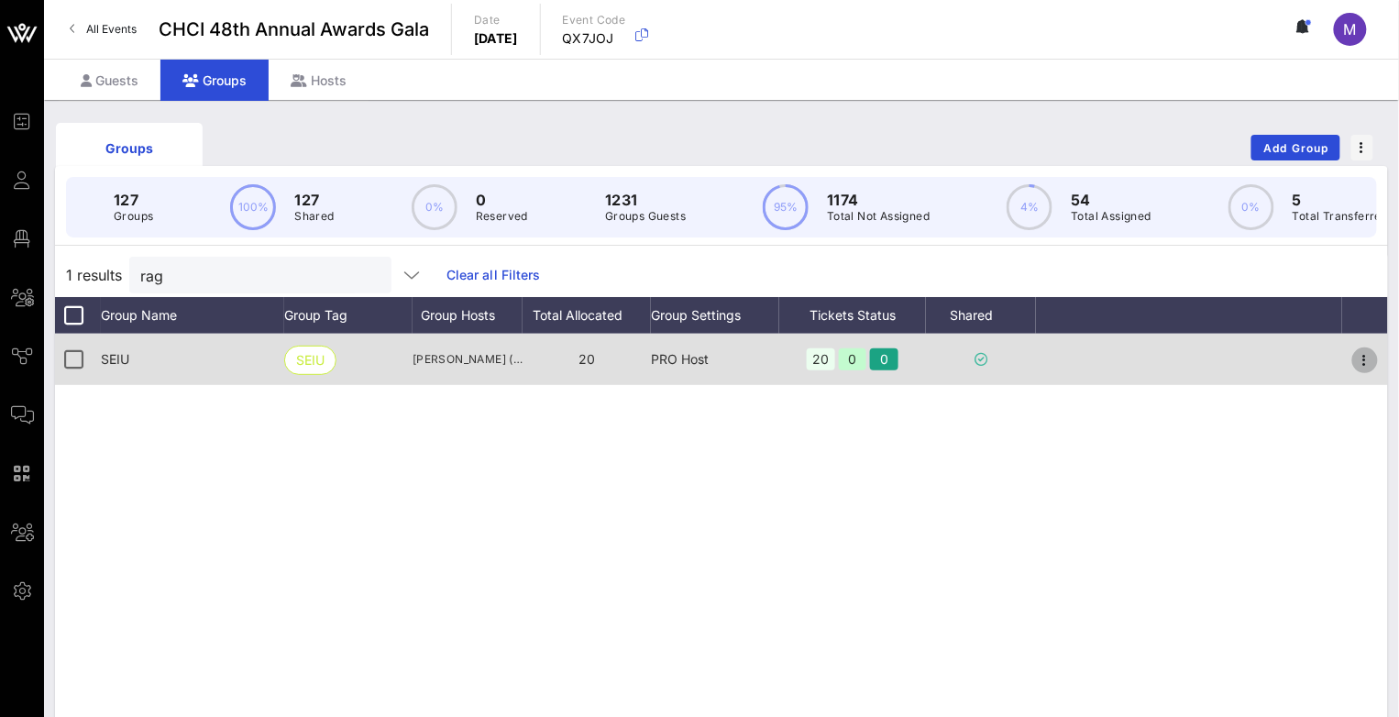
click at [1354, 368] on icon "button" at bounding box center [1365, 360] width 22 height 22
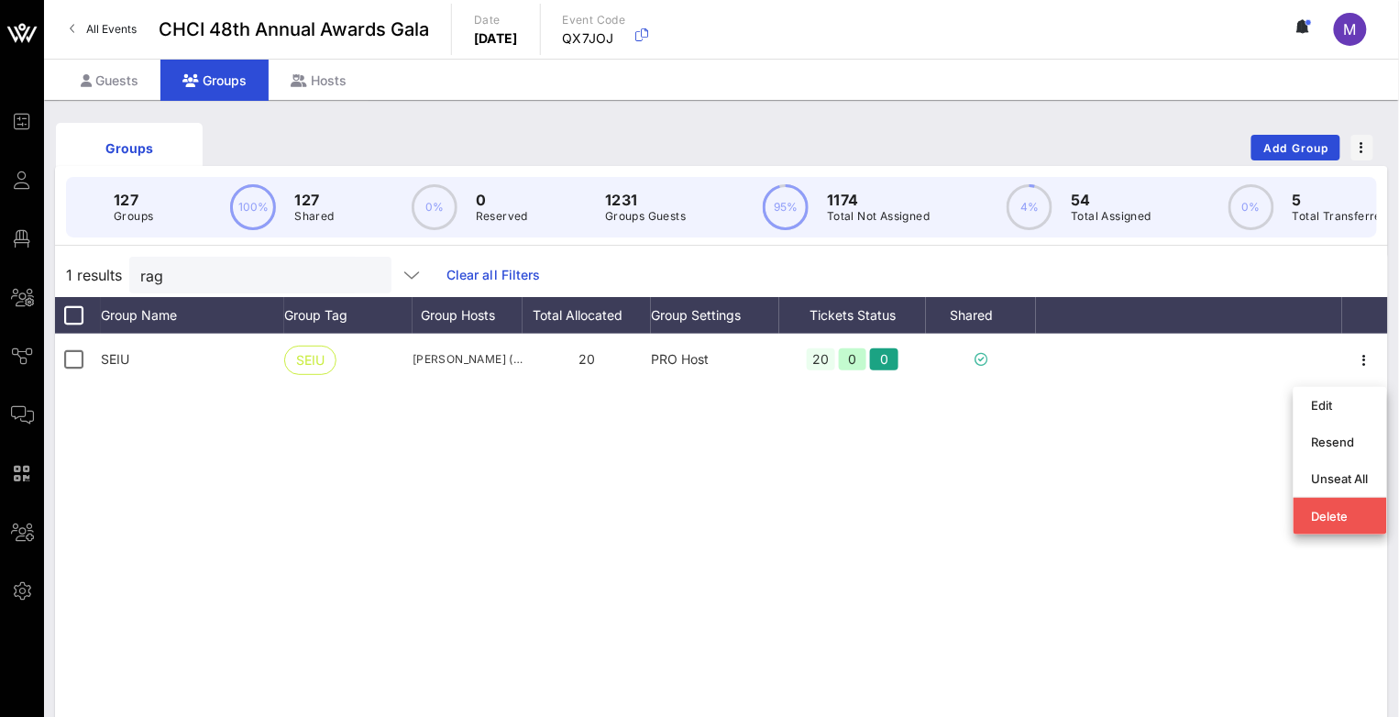
click at [942, 479] on div "SEIU SEIU [PERSON_NAME] ([PERSON_NAME][EMAIL_ADDRESS][PERSON_NAME][DOMAIN_NAME]…" at bounding box center [721, 609] width 1333 height 550
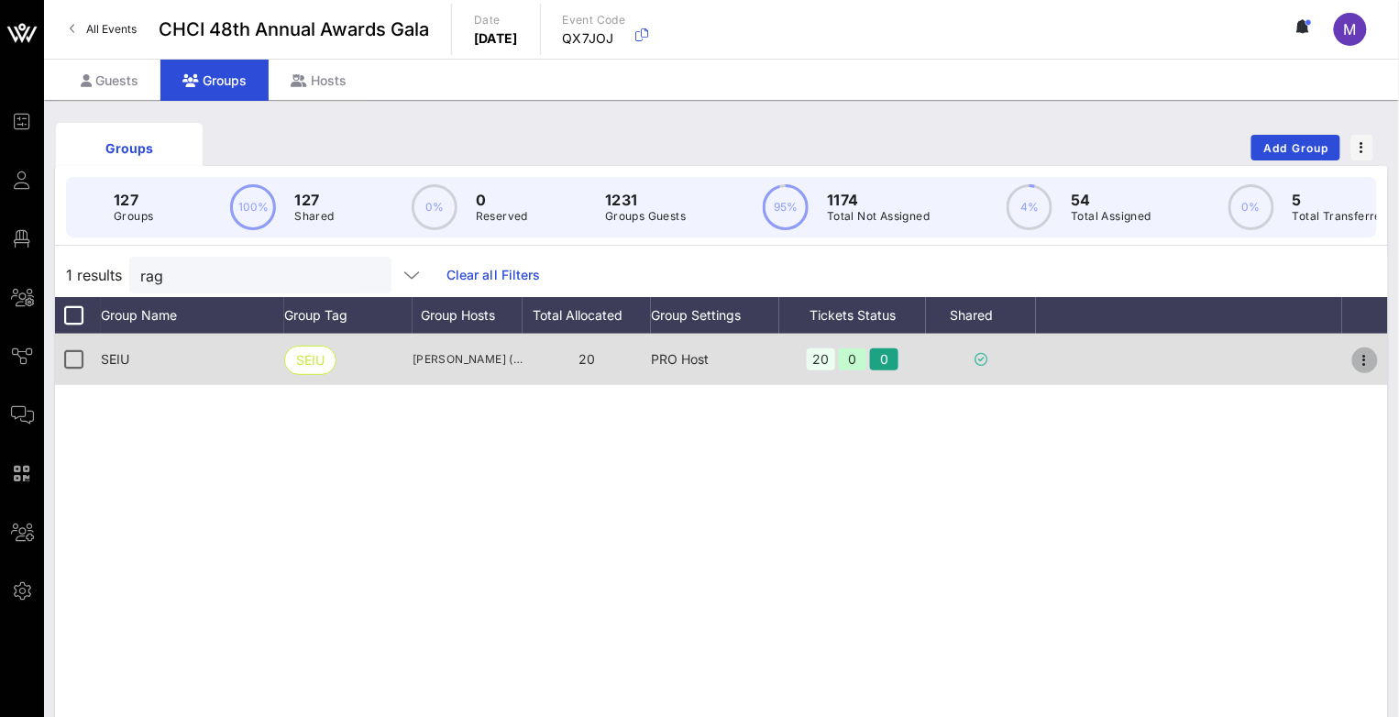
click at [1373, 371] on icon "button" at bounding box center [1365, 360] width 22 height 22
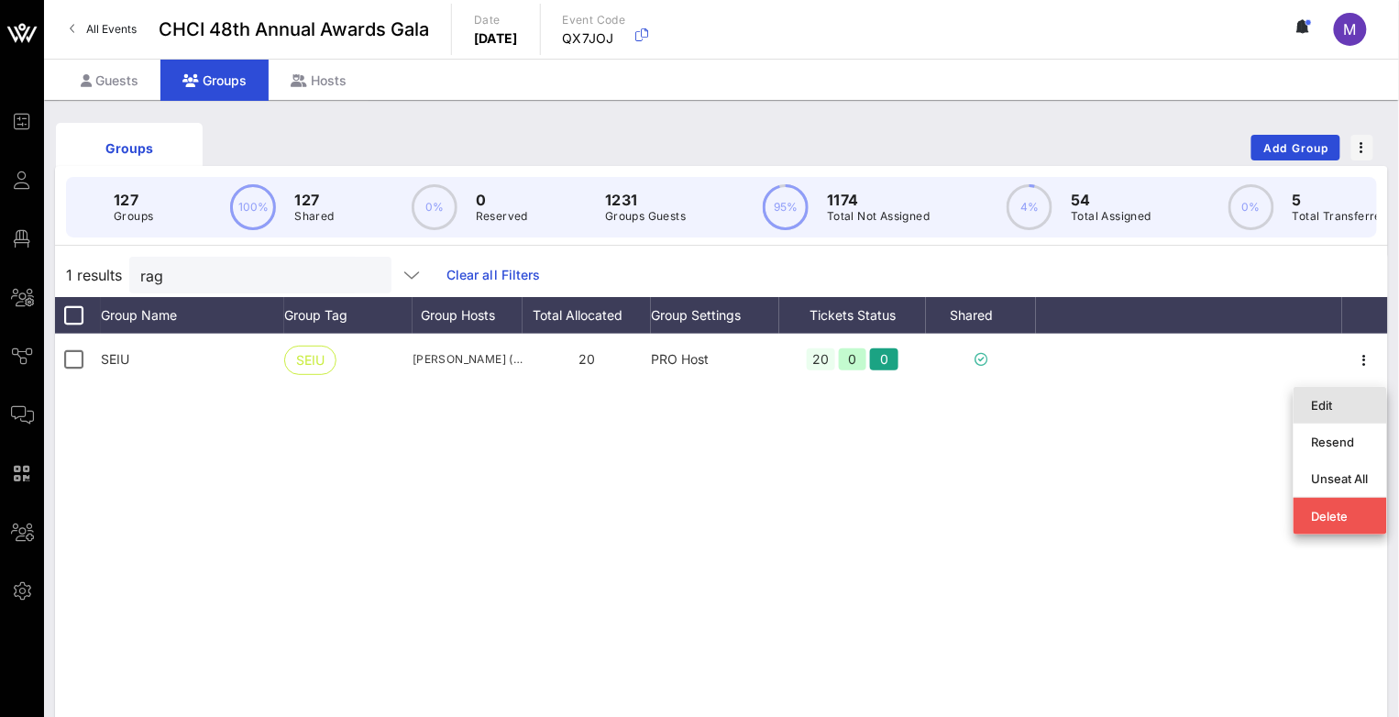
click at [1325, 406] on div "Edit" at bounding box center [1340, 405] width 57 height 15
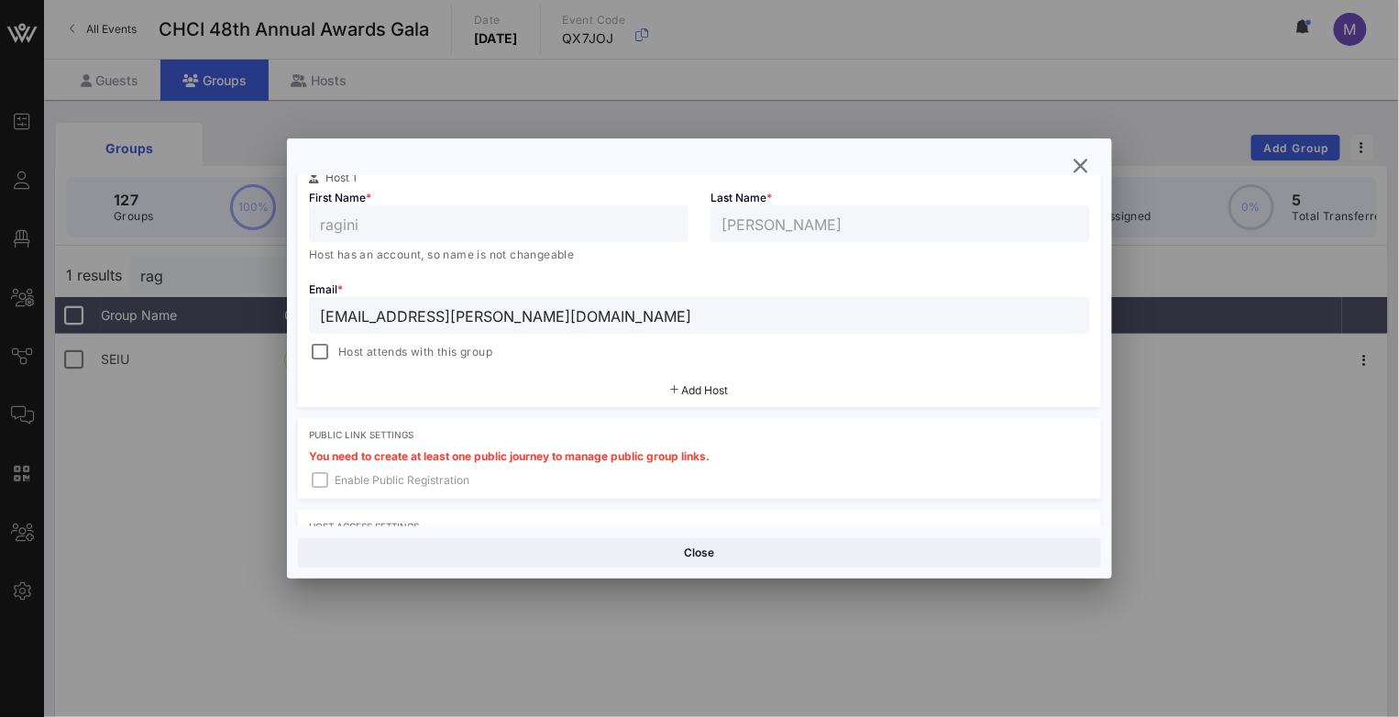
scroll to position [407, 0]
